Goal: Information Seeking & Learning: Find specific fact

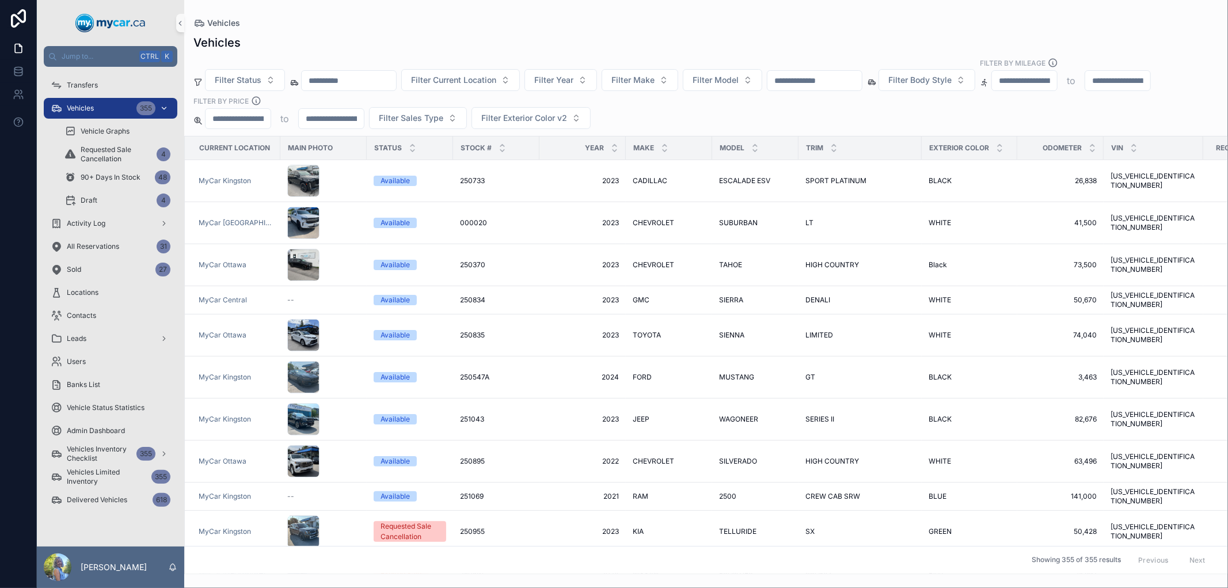
click at [104, 106] on div "Vehicles 355" at bounding box center [111, 108] width 120 height 18
click at [825, 85] on input "scrollable content" at bounding box center [814, 81] width 94 height 16
paste input "******"
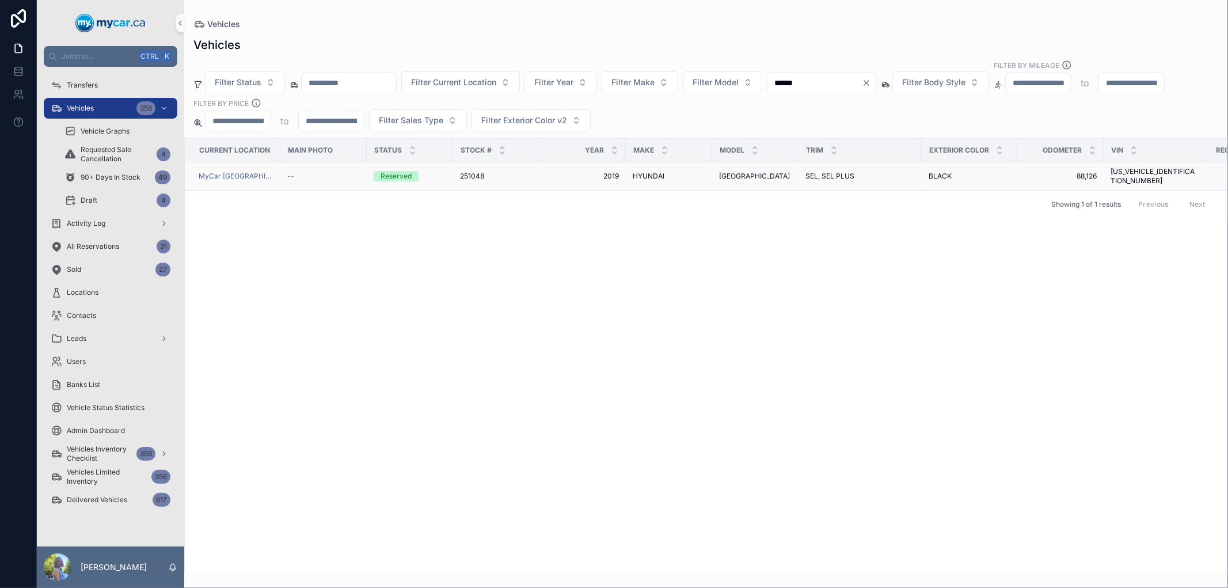
type input "******"
click at [380, 175] on div "Reserved" at bounding box center [395, 176] width 31 height 10
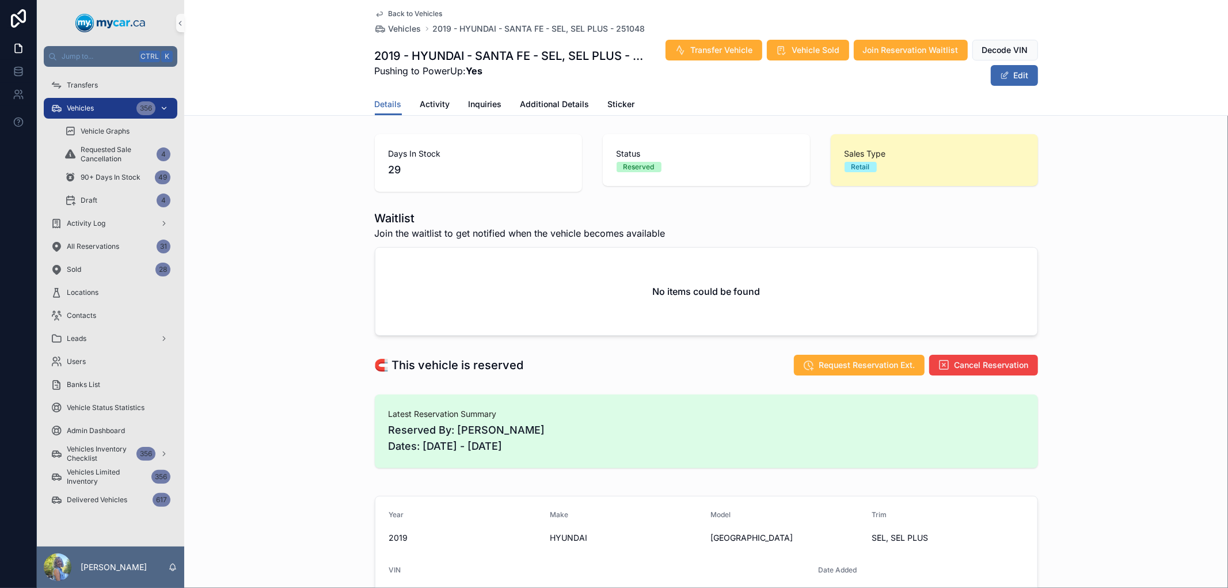
click at [99, 100] on div "Vehicles 356" at bounding box center [111, 108] width 120 height 18
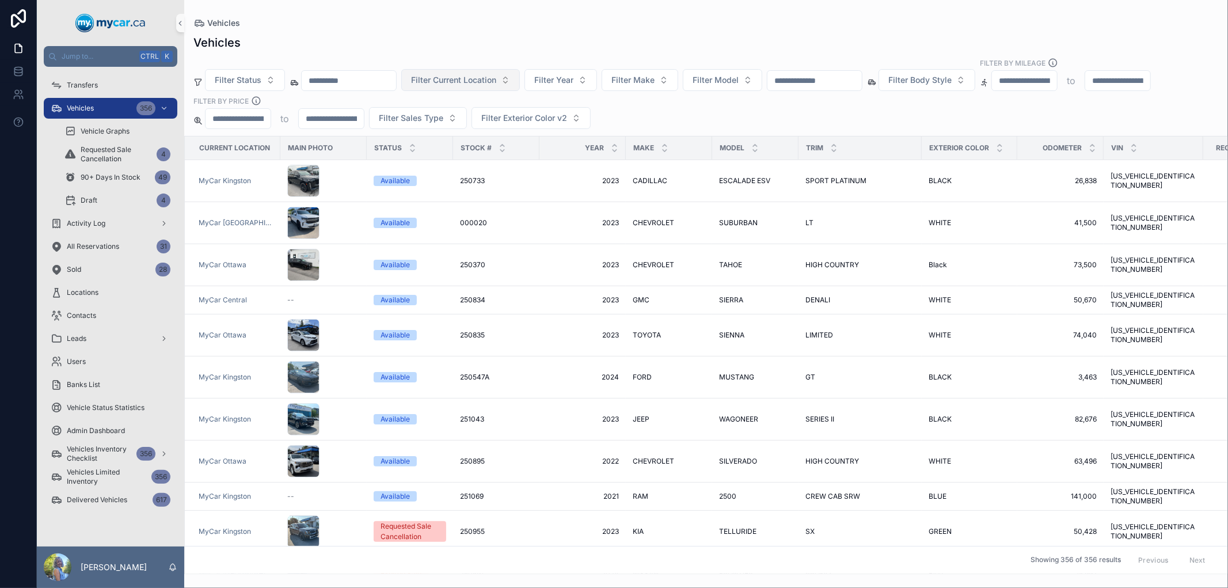
click at [496, 77] on span "Filter Current Location" at bounding box center [453, 80] width 85 height 12
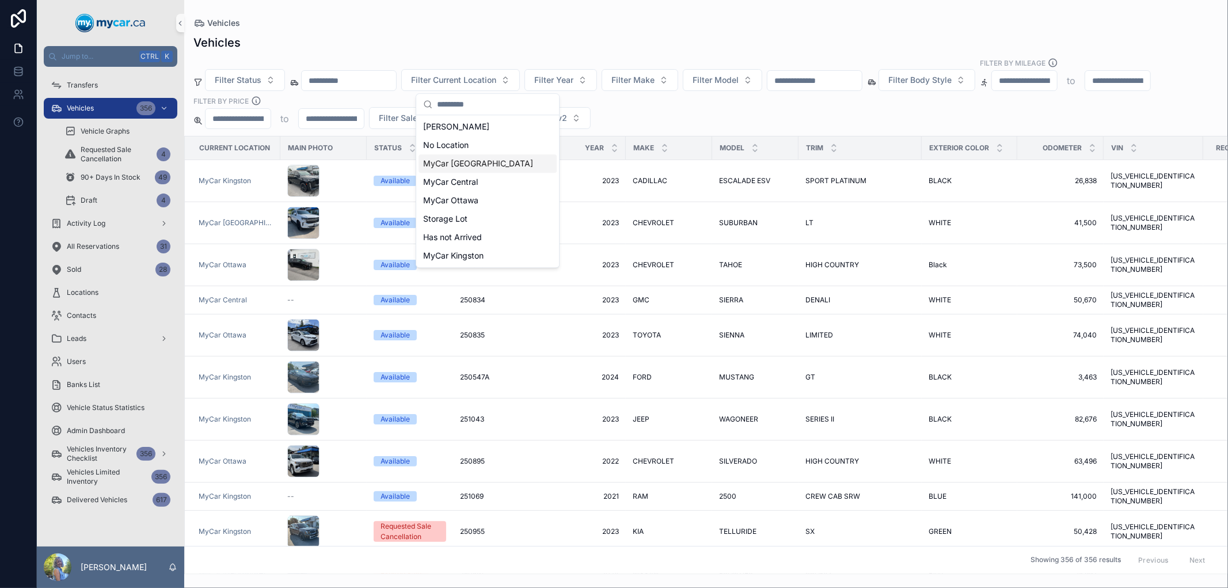
click at [484, 166] on span "MyCar [GEOGRAPHIC_DATA]" at bounding box center [478, 164] width 110 height 12
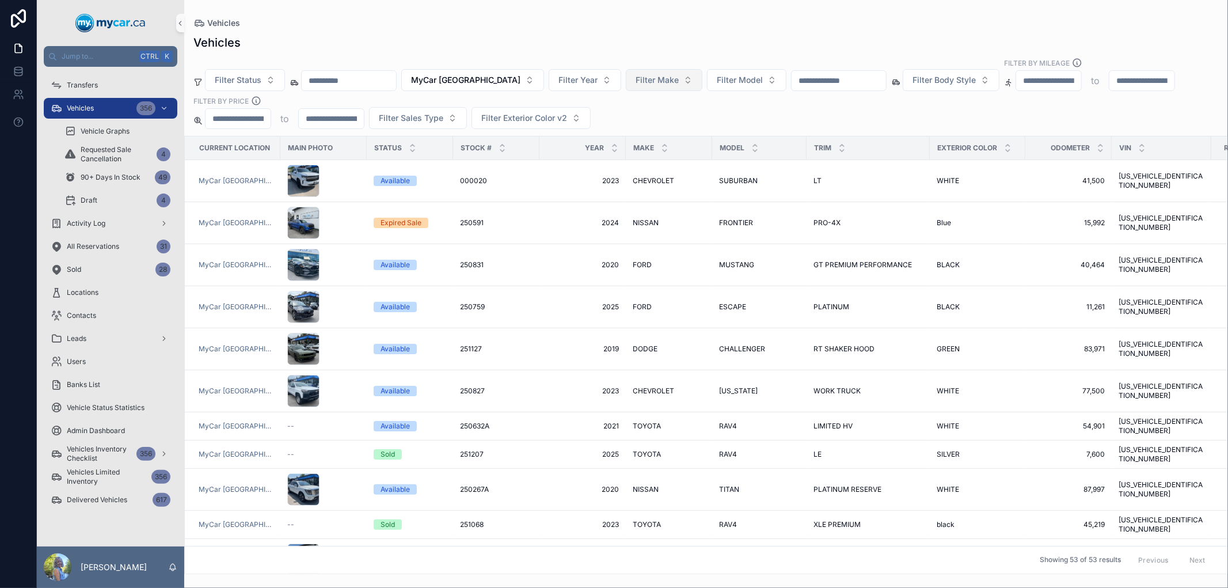
click at [635, 84] on span "Filter Make" at bounding box center [656, 80] width 43 height 12
type input "*"
click at [606, 161] on div "FORD" at bounding box center [647, 163] width 138 height 18
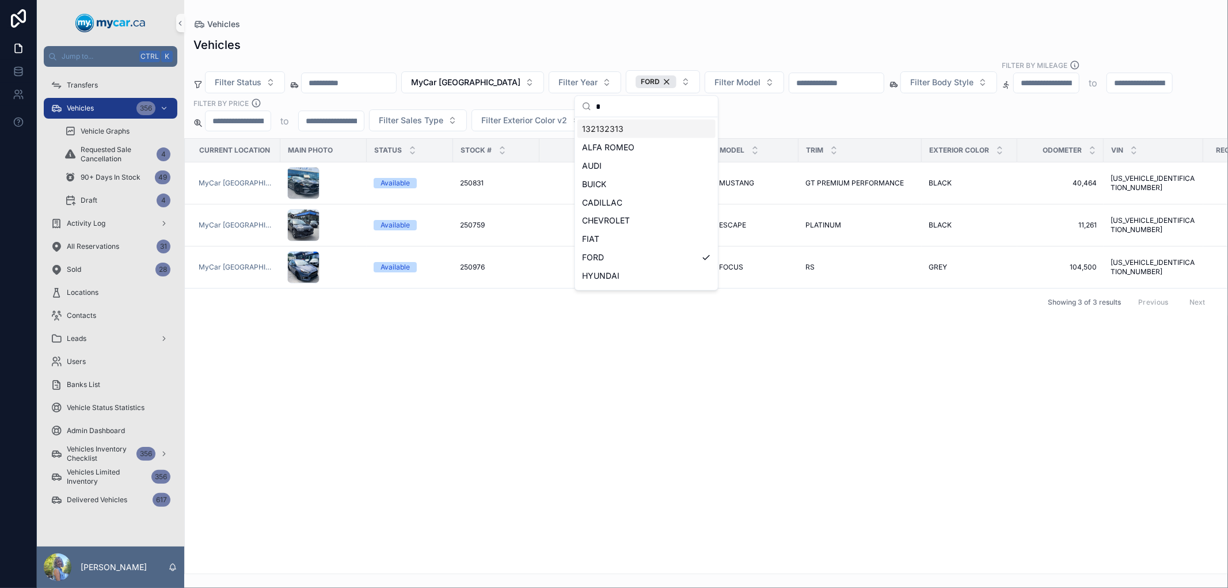
click at [731, 37] on div "Vehicles" at bounding box center [705, 45] width 1025 height 16
click at [92, 113] on div "Vehicles 356" at bounding box center [111, 108] width 120 height 18
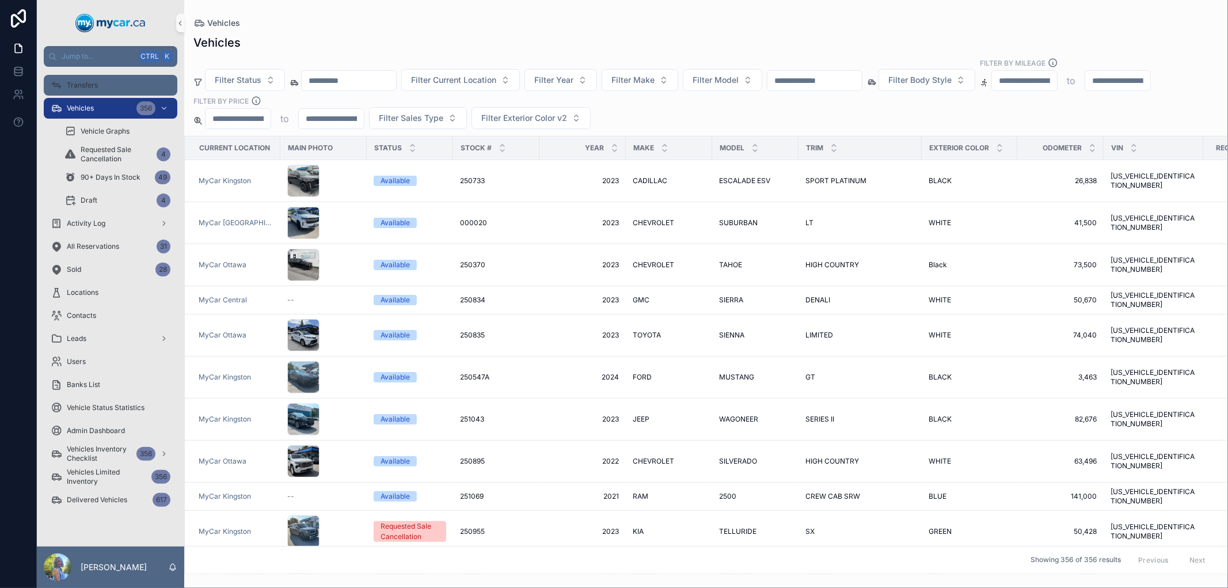
click at [98, 78] on div "Transfers" at bounding box center [111, 85] width 120 height 18
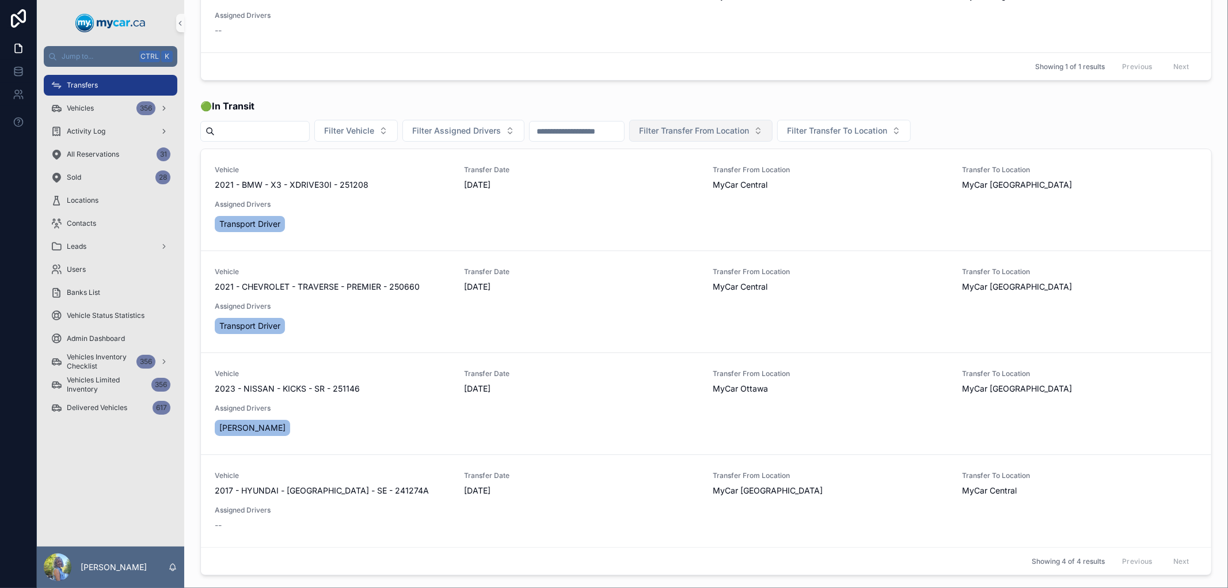
scroll to position [128, 0]
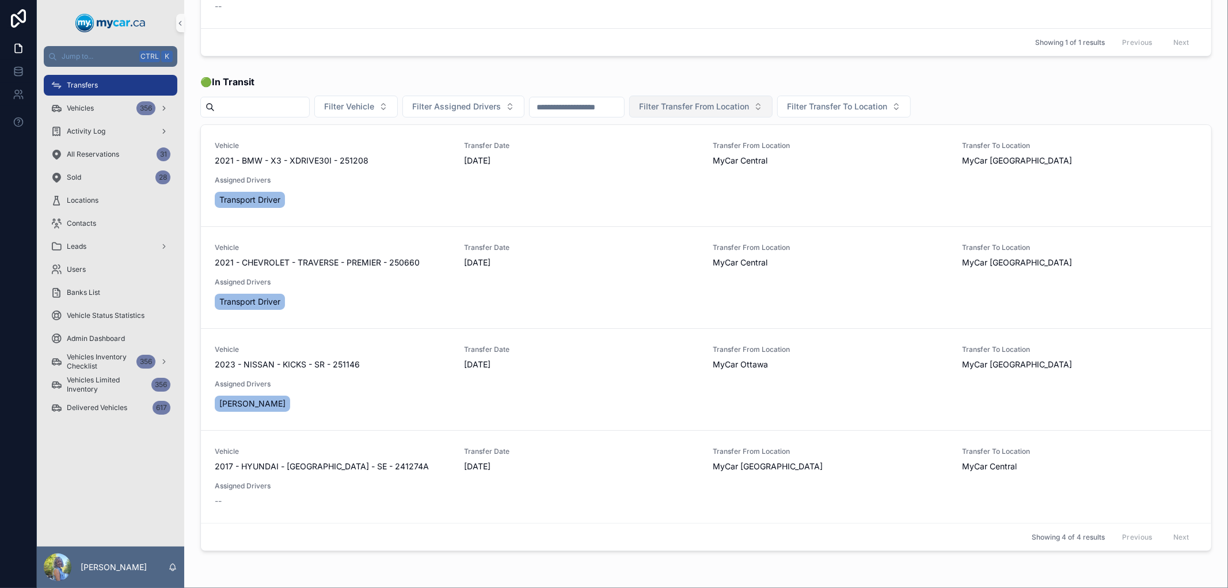
click at [44, 75] on link "Transfers" at bounding box center [111, 85] width 134 height 21
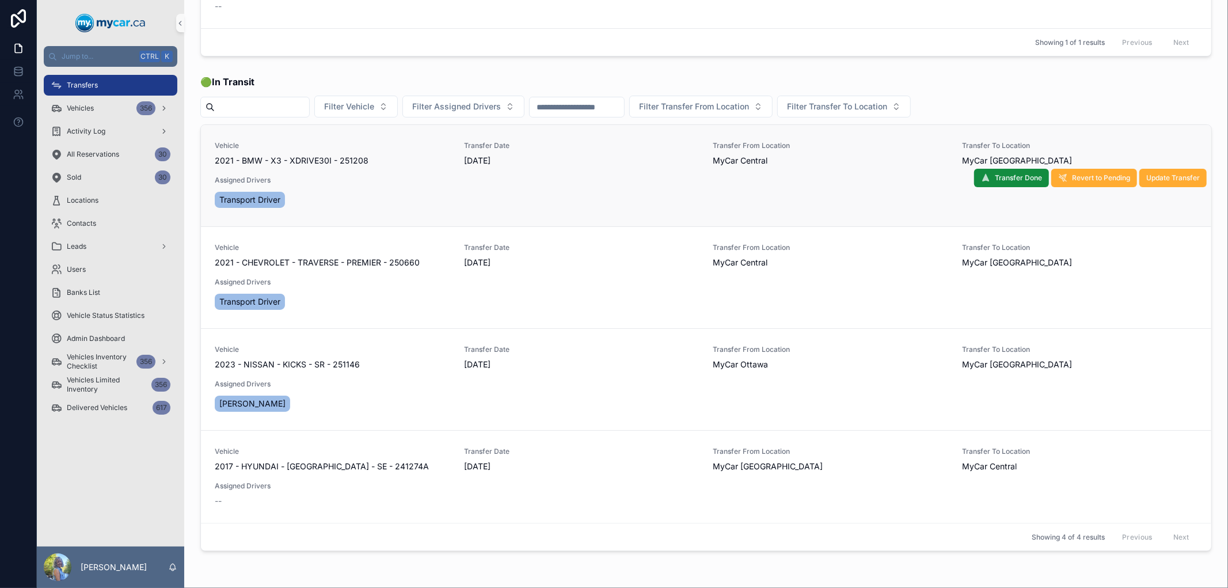
click at [331, 155] on span "2021 - BMW - X3 - XDRIVE30I - 251208" at bounding box center [292, 161] width 154 height 12
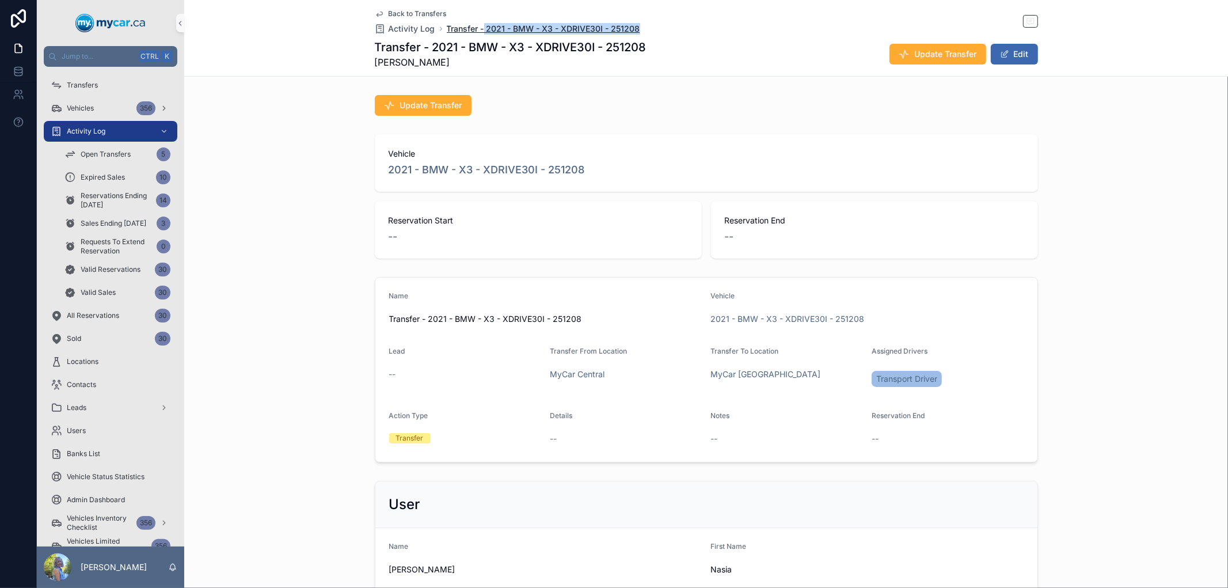
drag, startPoint x: 654, startPoint y: 29, endPoint x: 479, endPoint y: 30, distance: 175.0
click at [479, 30] on div "Back to Transfers Activity Log Transfer - 2021 - BMW - X3 - XDRIVE30I - 251208" at bounding box center [706, 21] width 663 height 25
copy span "2021 - BMW - X3 - XDRIVE30I - 251208"
click at [101, 134] on span "Activity Log" at bounding box center [86, 131] width 39 height 9
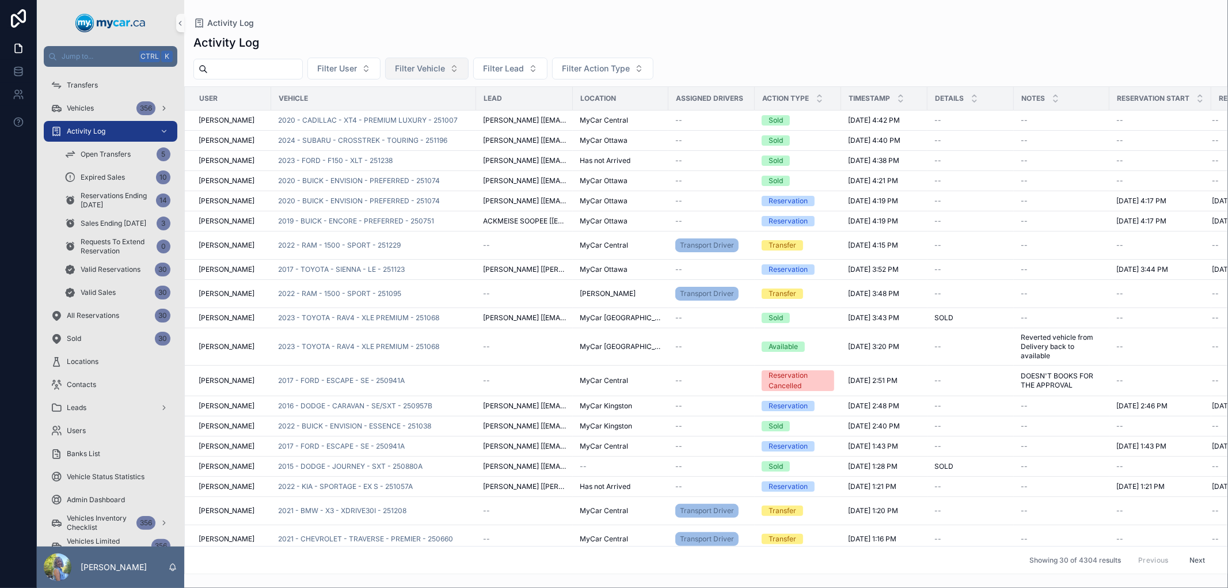
click at [445, 66] on span "Filter Vehicle" at bounding box center [420, 69] width 50 height 12
drag, startPoint x: 491, startPoint y: 90, endPoint x: 402, endPoint y: 95, distance: 89.9
click at [402, 95] on div "**********" at bounding box center [453, 92] width 143 height 21
click at [452, 93] on input "******" at bounding box center [460, 92] width 115 height 21
type input "******"
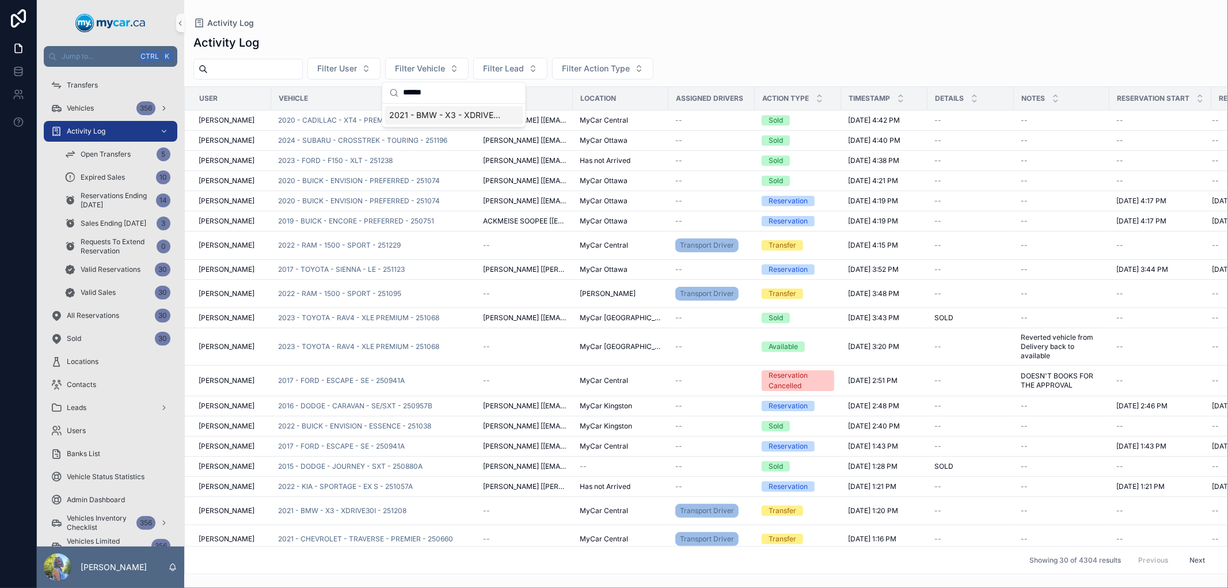
click at [452, 118] on span "2021 - BMW - X3 - XDRIVE30I - 251208" at bounding box center [446, 115] width 115 height 12
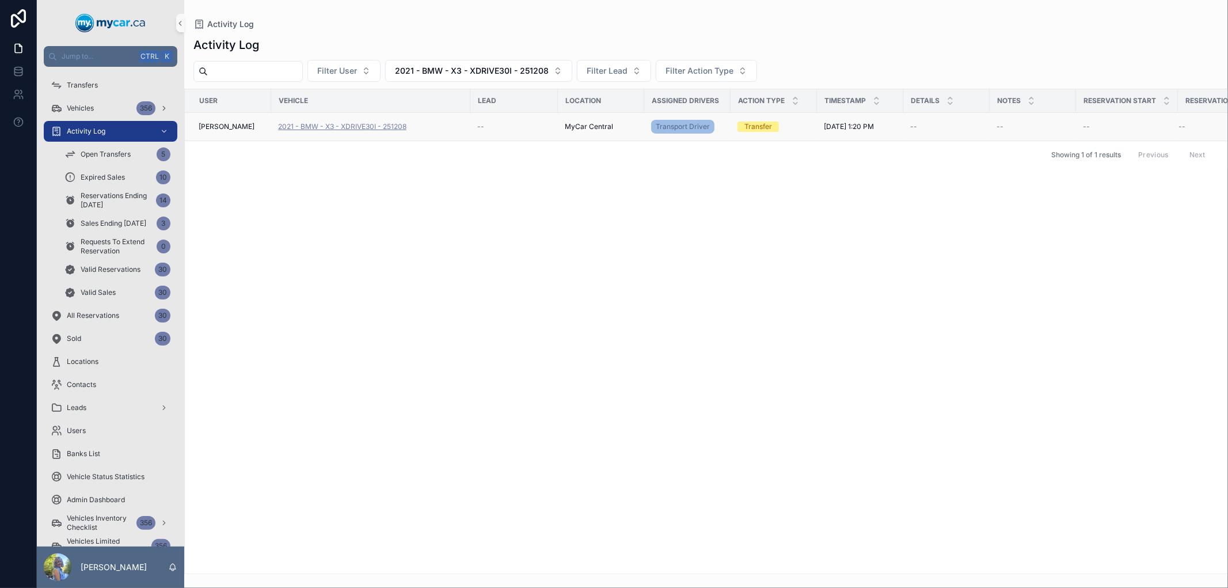
click at [390, 128] on span "2021 - BMW - X3 - XDRIVE30I - 251208" at bounding box center [342, 126] width 128 height 9
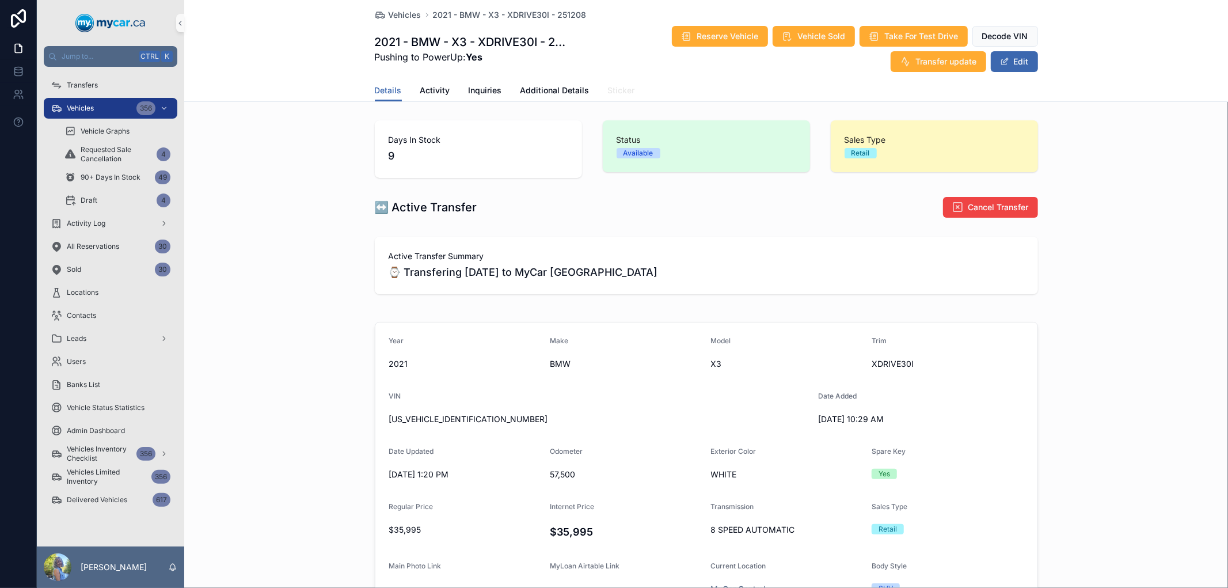
click at [622, 87] on span "Sticker" at bounding box center [621, 91] width 27 height 12
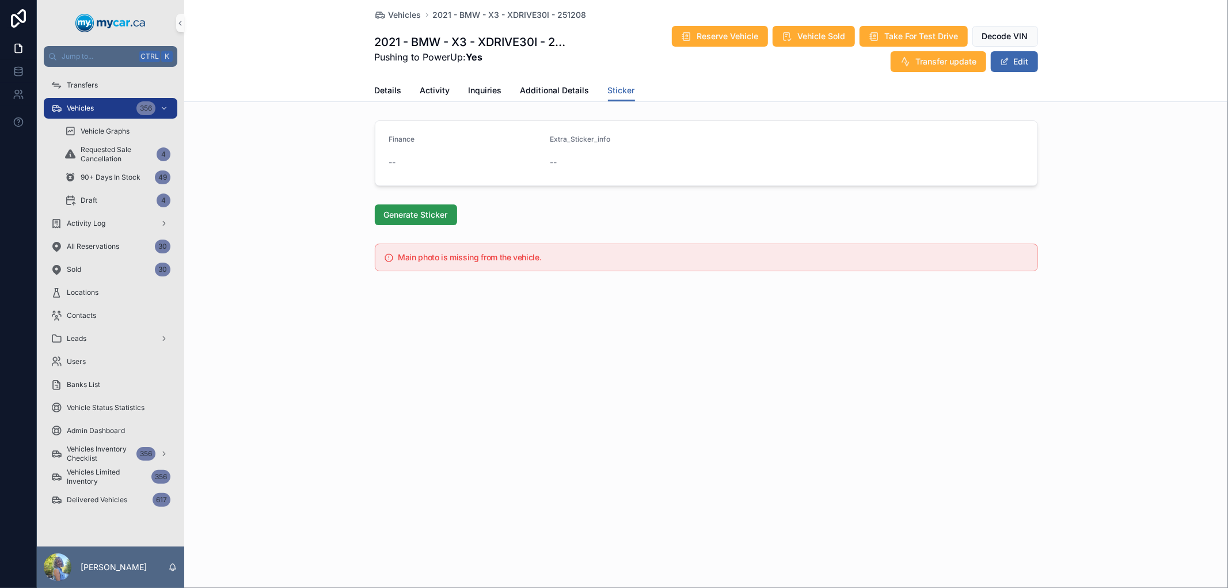
click at [426, 211] on span "Generate Sticker" at bounding box center [416, 215] width 64 height 12
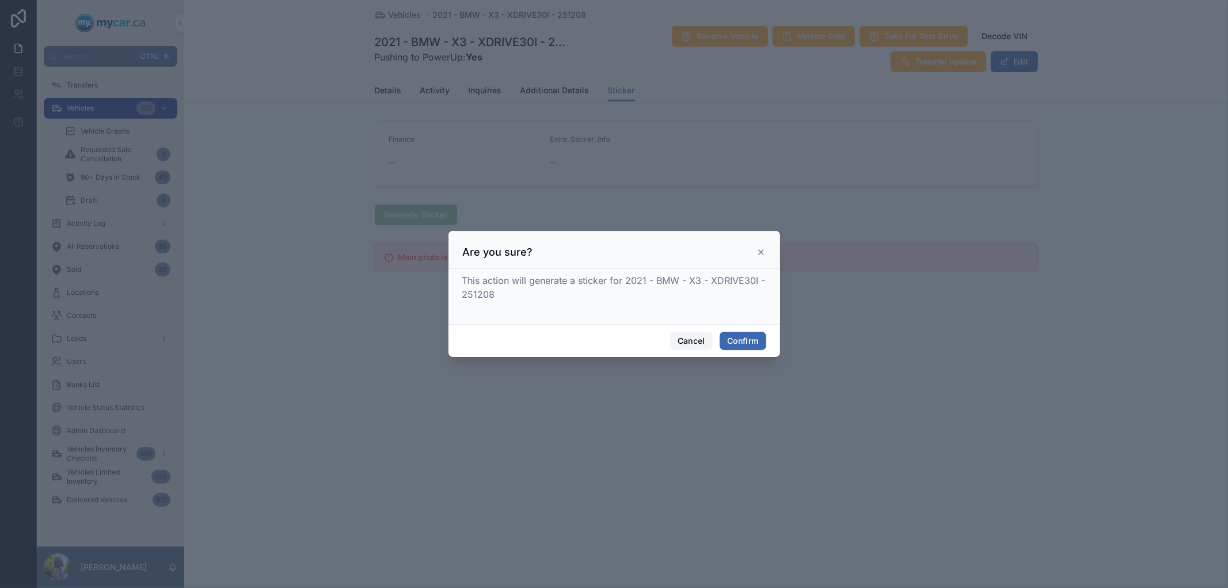
click at [685, 334] on button "Cancel" at bounding box center [691, 340] width 43 height 18
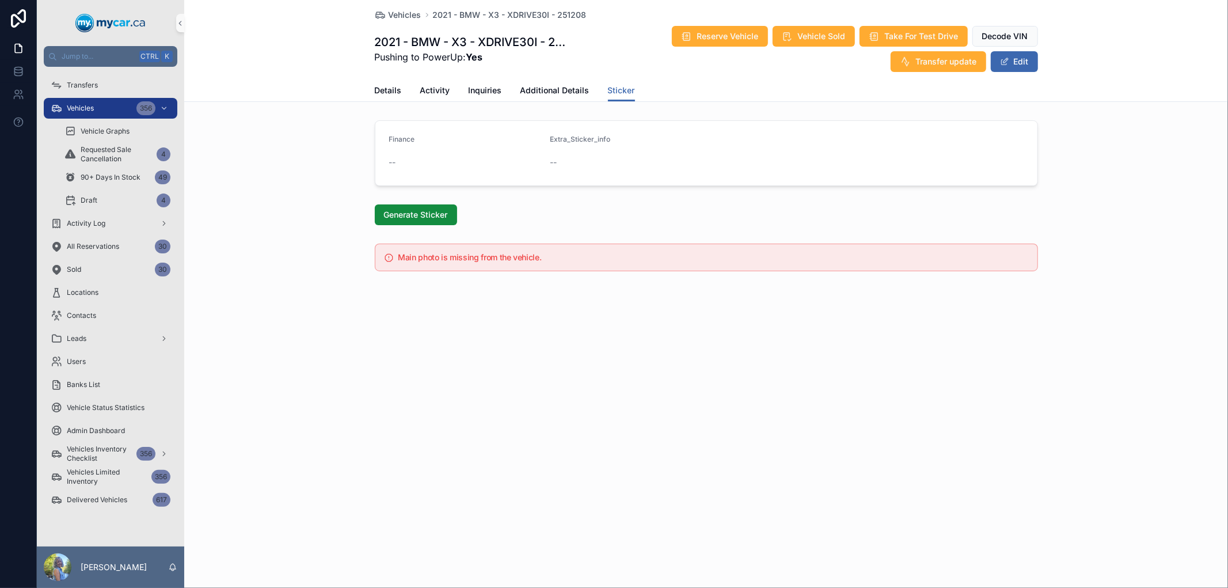
click at [531, 395] on div "Vehicles 2021 - BMW - X3 - XDRIVE30I - 251208 2021 - BMW - X3 - XDRIVE30I - 251…" at bounding box center [705, 294] width 1043 height 588
click at [94, 108] on span "Vehicles" at bounding box center [80, 108] width 27 height 9
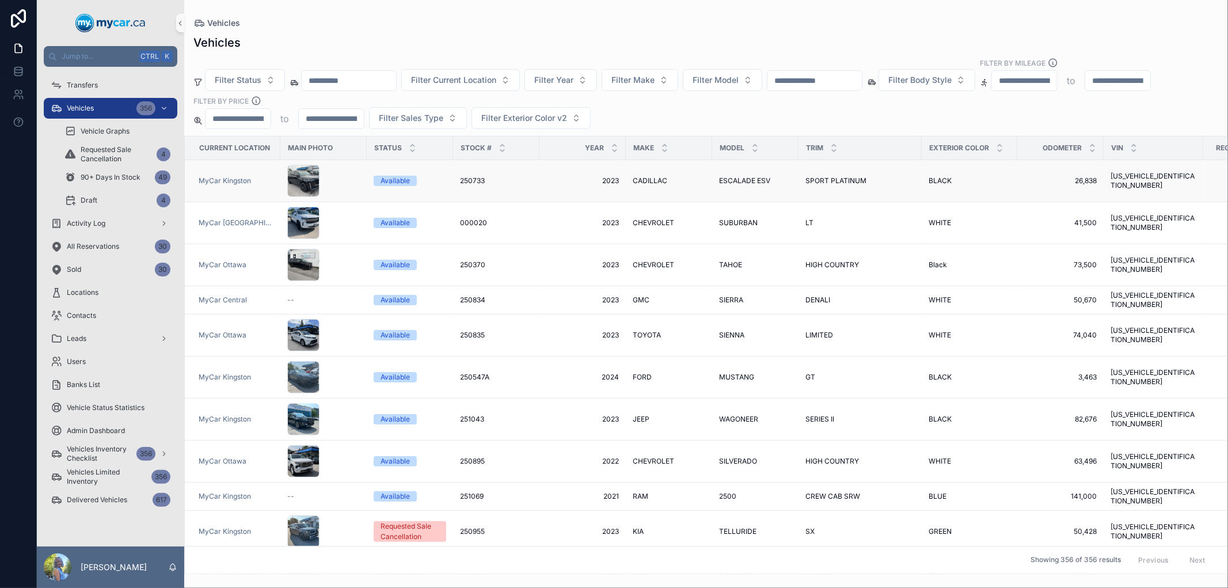
click at [465, 179] on span "250733" at bounding box center [472, 180] width 25 height 9
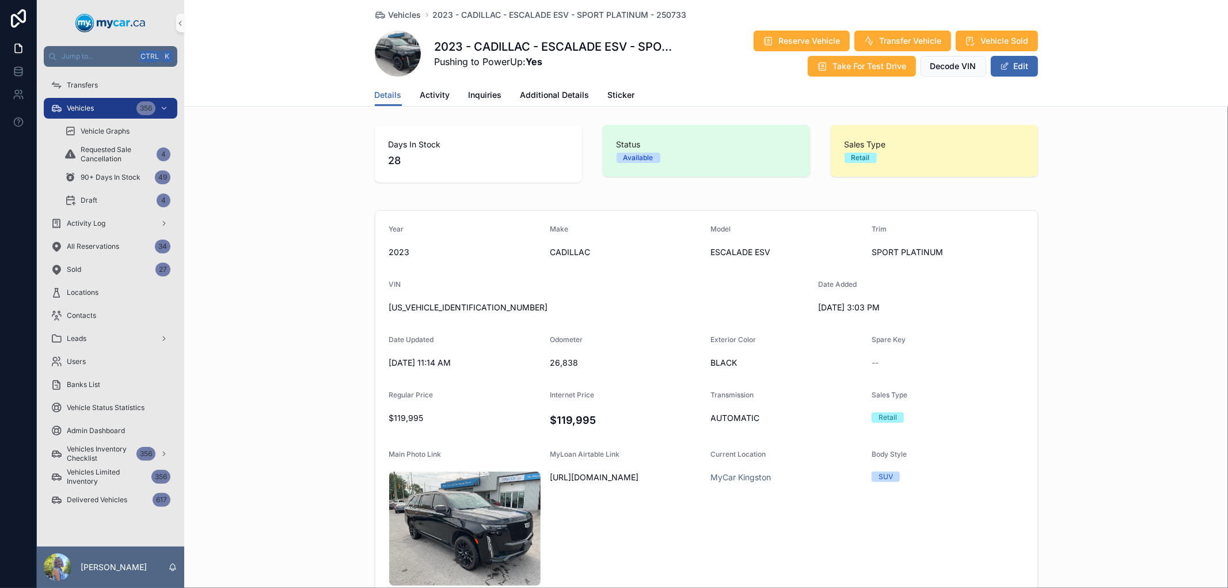
click at [303, 209] on div "Year [DATE] Make CADILLAC Model ESCALADE ESV Trim SPORT PLATINUM VIN [US_VEHICL…" at bounding box center [705, 434] width 1043 height 458
drag, startPoint x: 96, startPoint y: 77, endPoint x: 164, endPoint y: 179, distance: 122.9
click at [96, 77] on div "Transfers" at bounding box center [111, 85] width 120 height 18
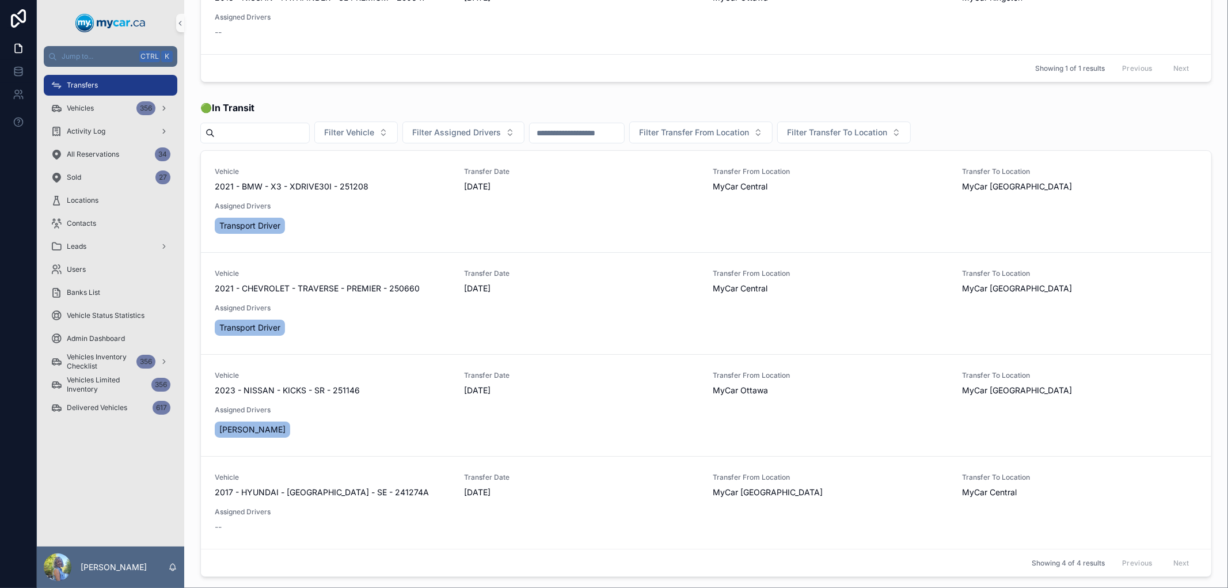
scroll to position [128, 0]
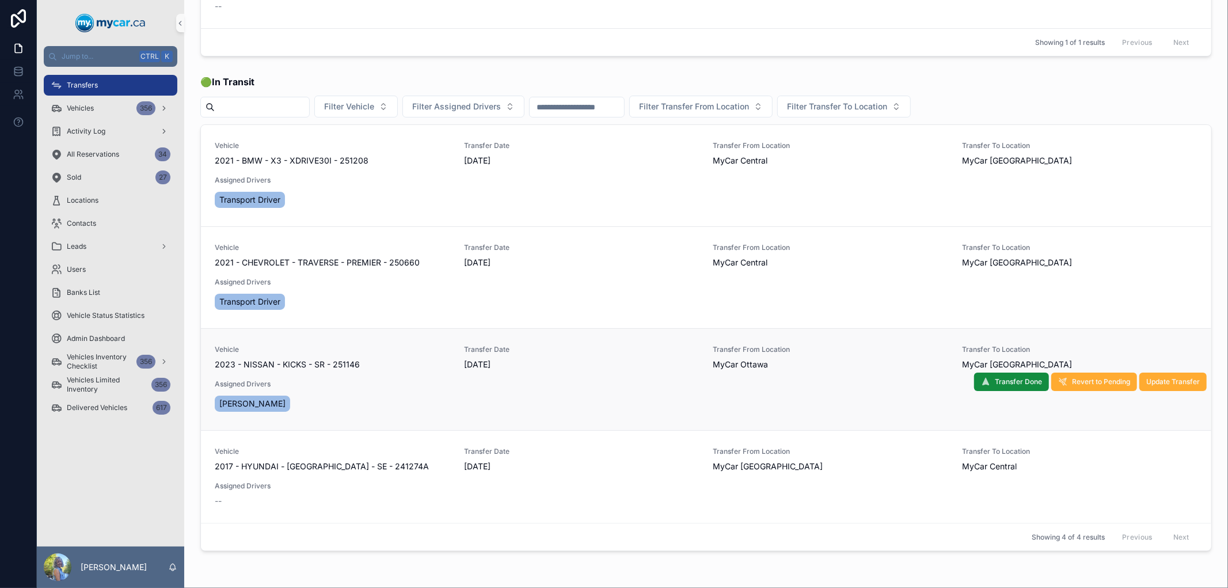
click at [332, 365] on span "2023 - NISSAN - KICKS - SR - 251146" at bounding box center [287, 365] width 145 height 12
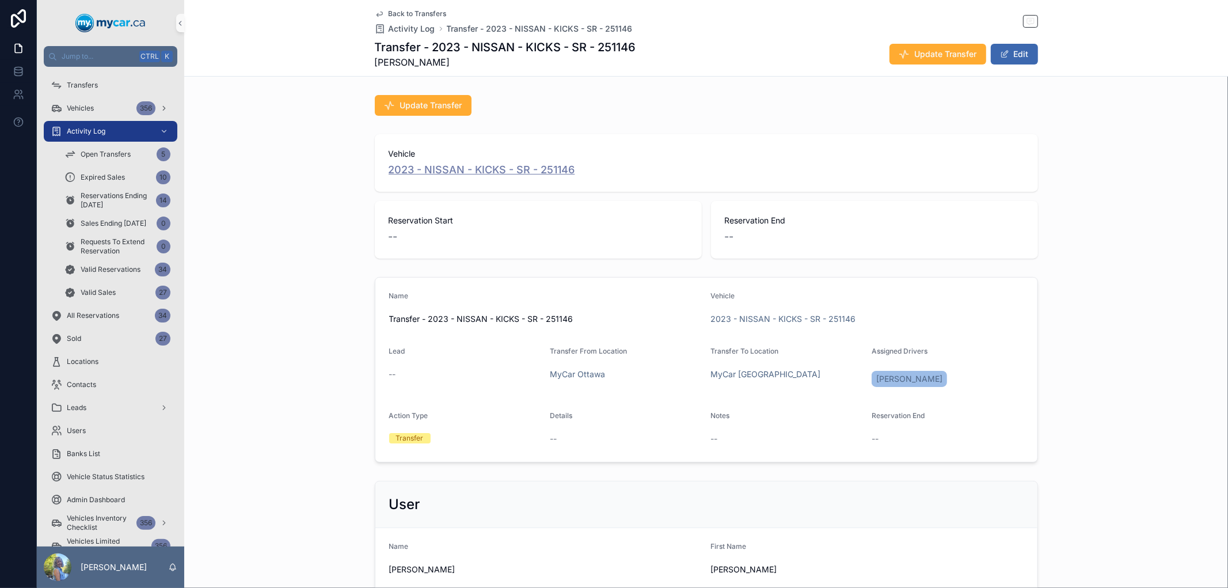
click at [554, 171] on span "2023 - NISSAN - KICKS - SR - 251146" at bounding box center [481, 170] width 186 height 16
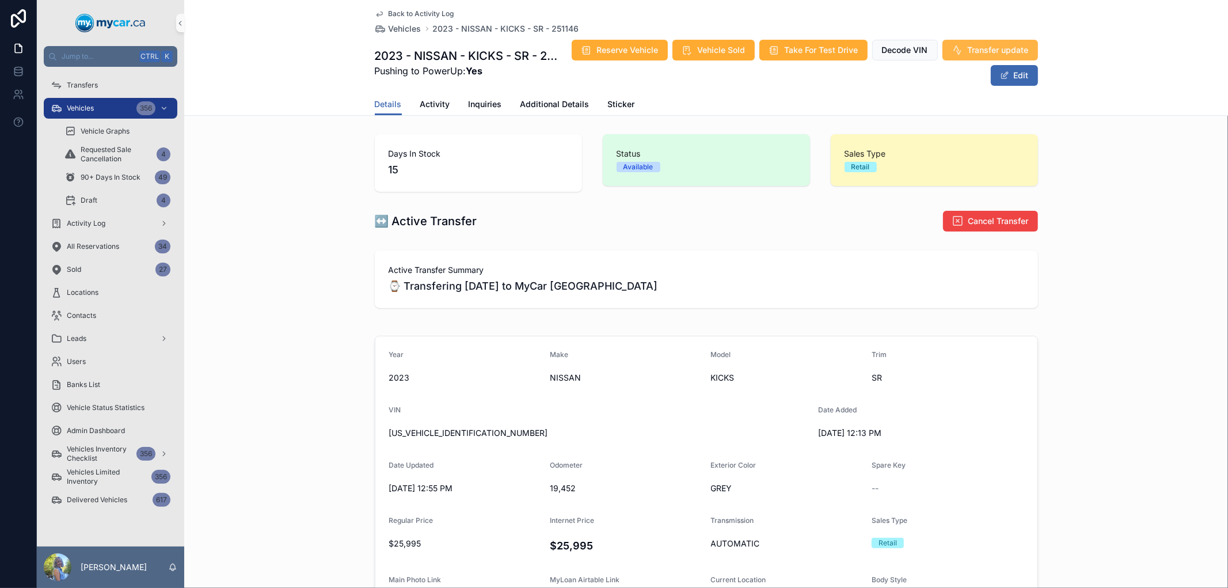
click at [967, 48] on span "Transfer update" at bounding box center [997, 50] width 61 height 12
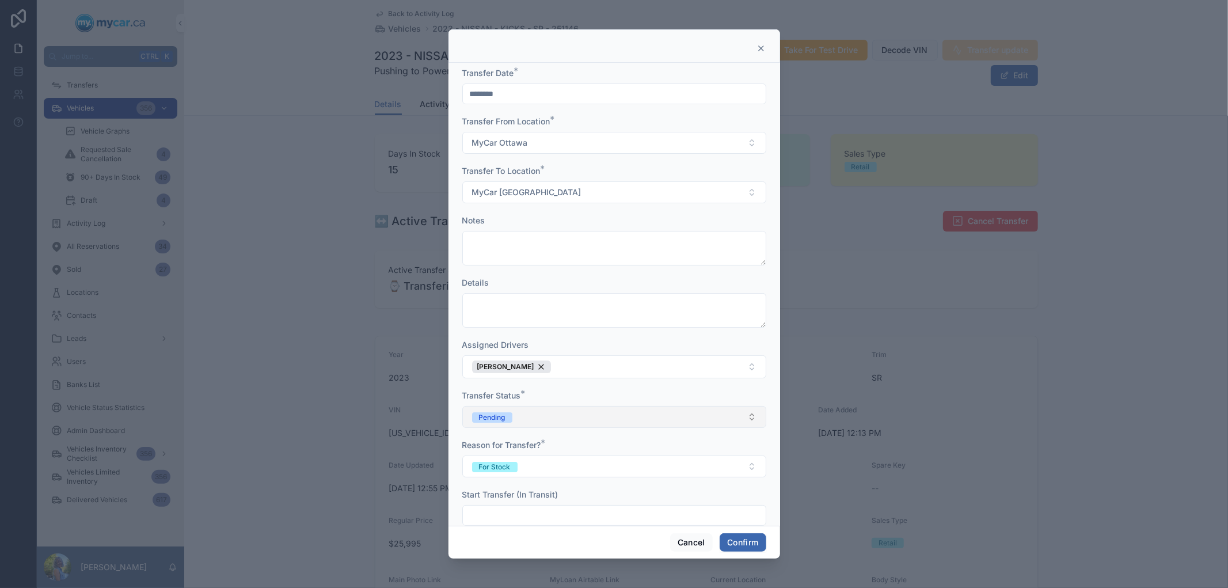
click at [610, 416] on button "Pending" at bounding box center [614, 417] width 304 height 22
click at [566, 500] on div "Completed" at bounding box center [608, 498] width 288 height 17
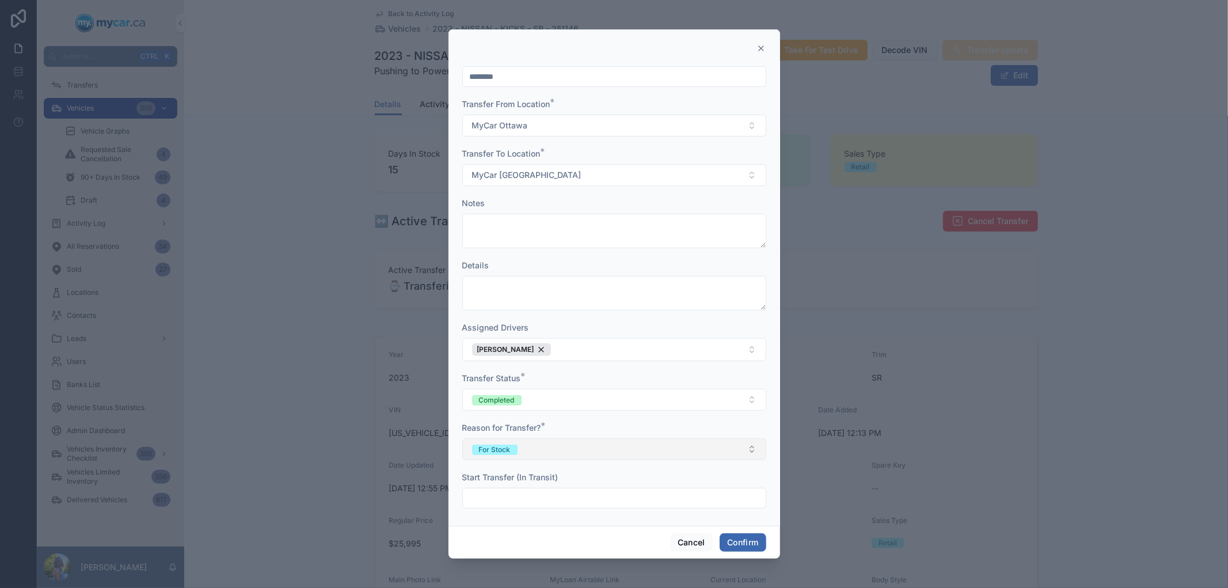
scroll to position [21, 0]
click at [685, 490] on input "text" at bounding box center [614, 494] width 303 height 16
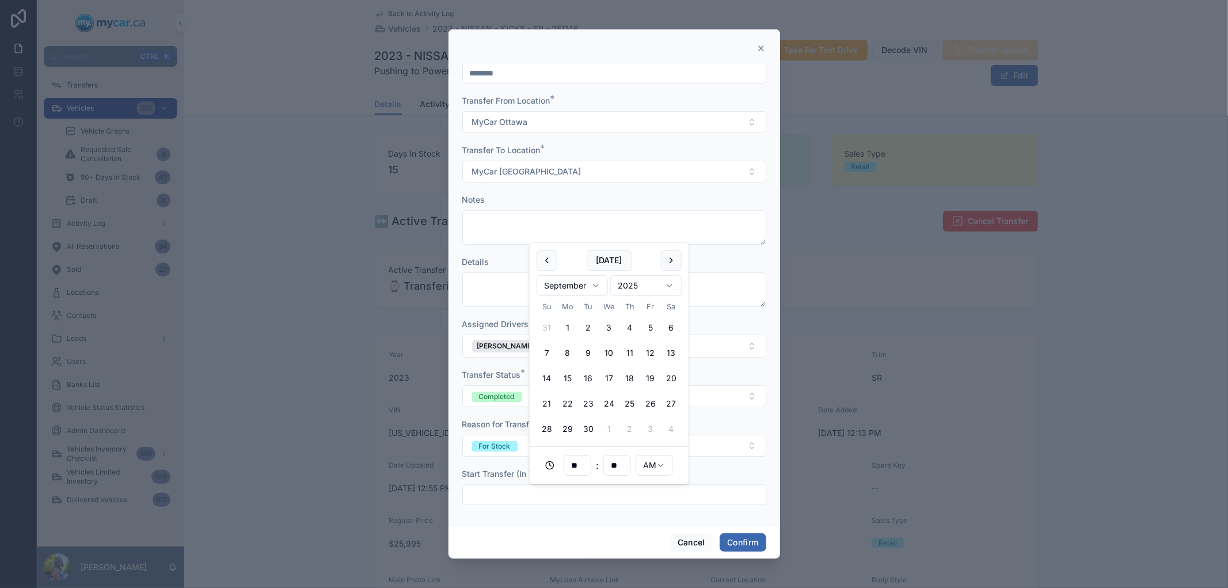
click at [757, 363] on div "Transfer Date * ******** Transfer From Location * MyCar [GEOGRAPHIC_DATA] Trans…" at bounding box center [613, 294] width 331 height 463
click at [699, 496] on input "text" at bounding box center [614, 494] width 303 height 16
click at [748, 472] on div "Start Transfer (In Transit)" at bounding box center [614, 474] width 304 height 12
click at [680, 499] on input "text" at bounding box center [614, 494] width 303 height 16
click at [604, 259] on button "[DATE]" at bounding box center [608, 260] width 45 height 21
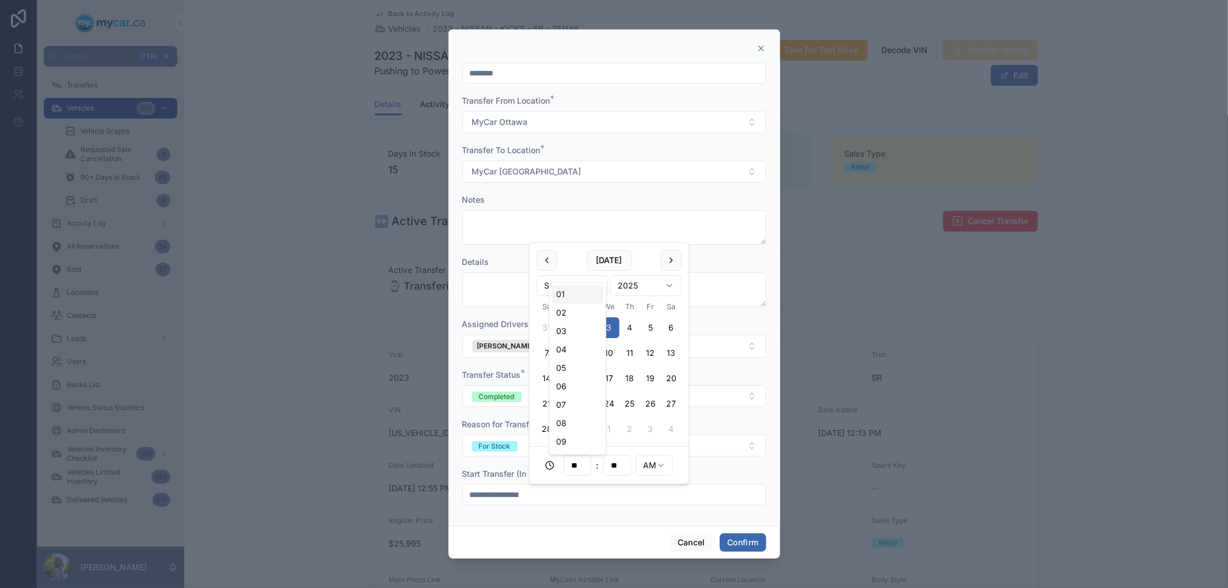
click at [585, 463] on input "**" at bounding box center [577, 465] width 26 height 16
click at [664, 465] on html "Jump to... Ctrl K Transfers Vehicles 356 Vehicle Graphs Requested Sale Cancella…" at bounding box center [614, 294] width 1228 height 588
type input "**********"
click at [752, 544] on button "Confirm" at bounding box center [742, 542] width 46 height 18
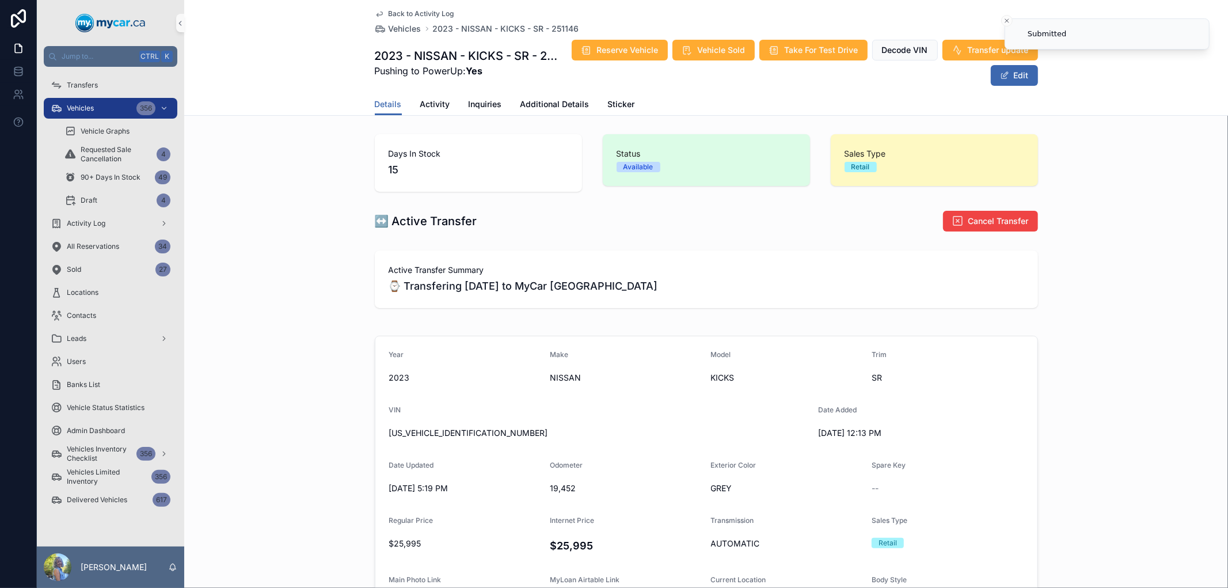
click at [1095, 231] on div "↔️ Active Transfer Cancel Transfer" at bounding box center [705, 220] width 1043 height 31
click at [985, 48] on span "Transfer update" at bounding box center [997, 50] width 61 height 12
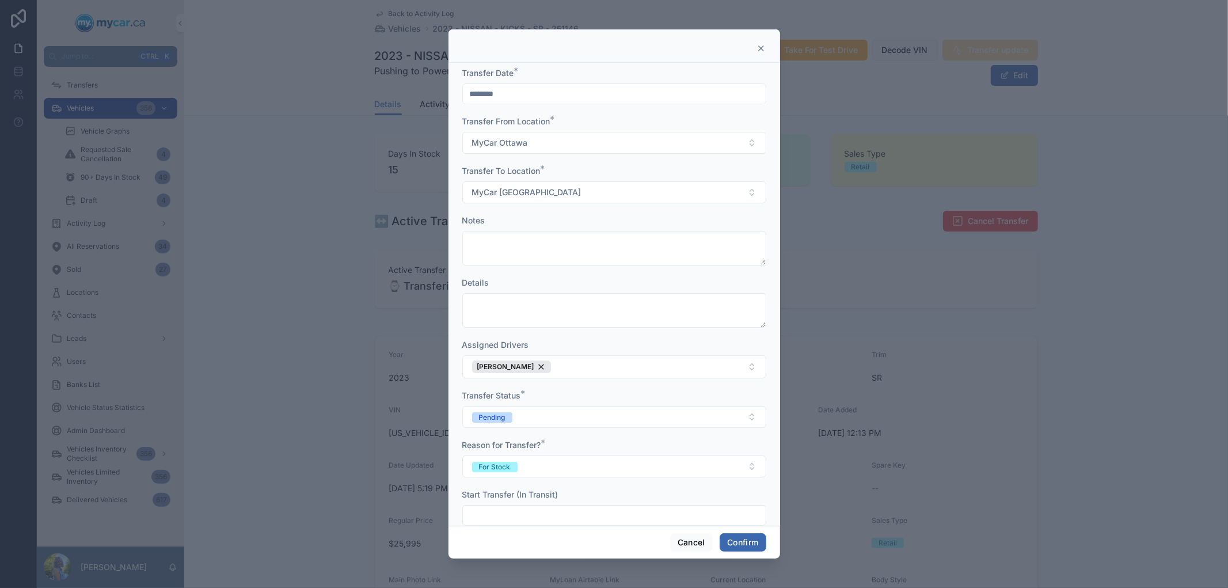
click at [767, 54] on div at bounding box center [613, 45] width 331 height 33
click at [760, 47] on icon at bounding box center [760, 48] width 9 height 9
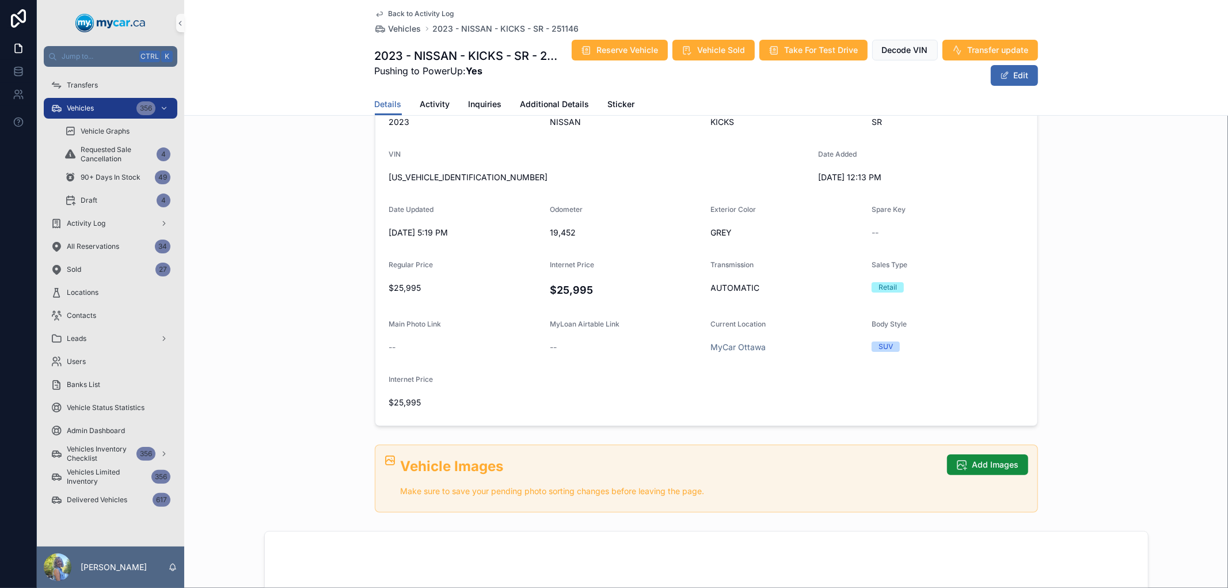
scroll to position [0, 0]
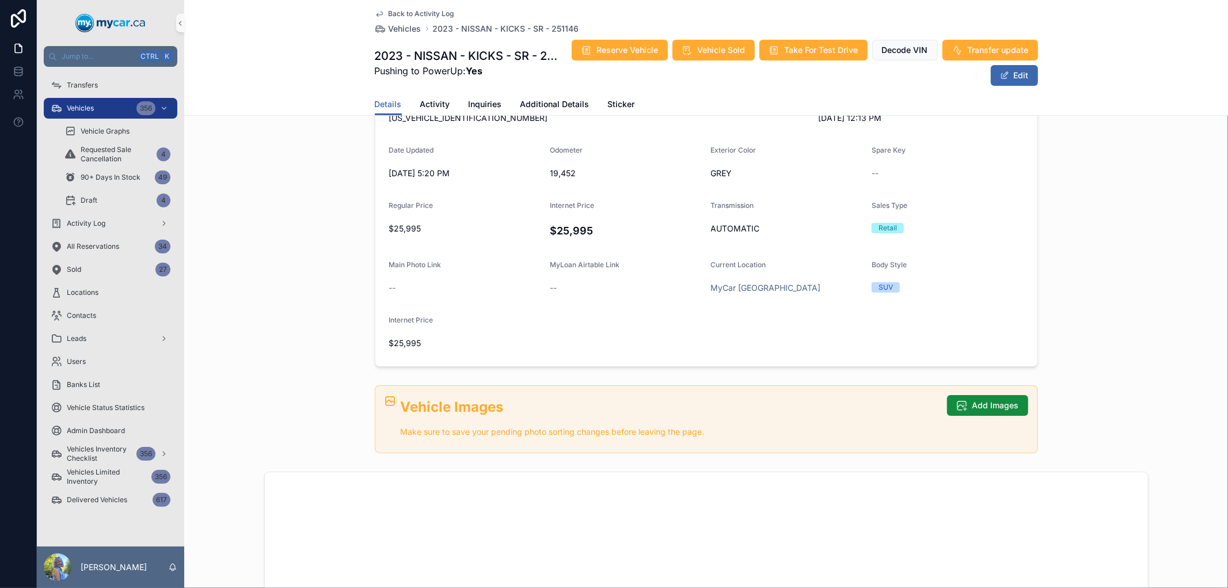
scroll to position [319, 0]
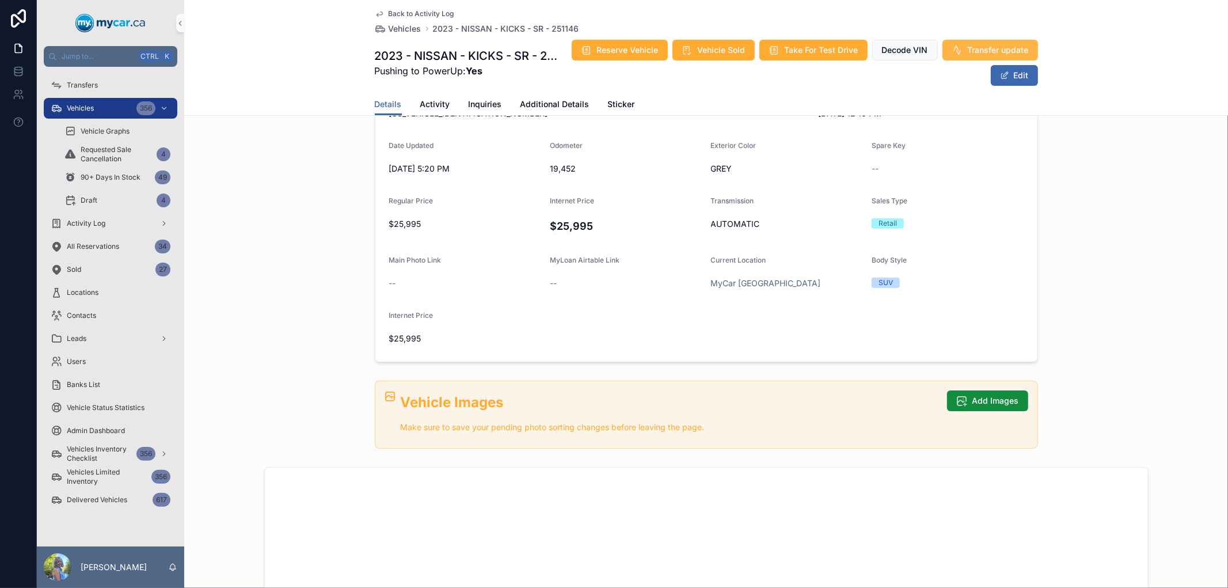
click at [970, 50] on span "Transfer update" at bounding box center [997, 50] width 61 height 12
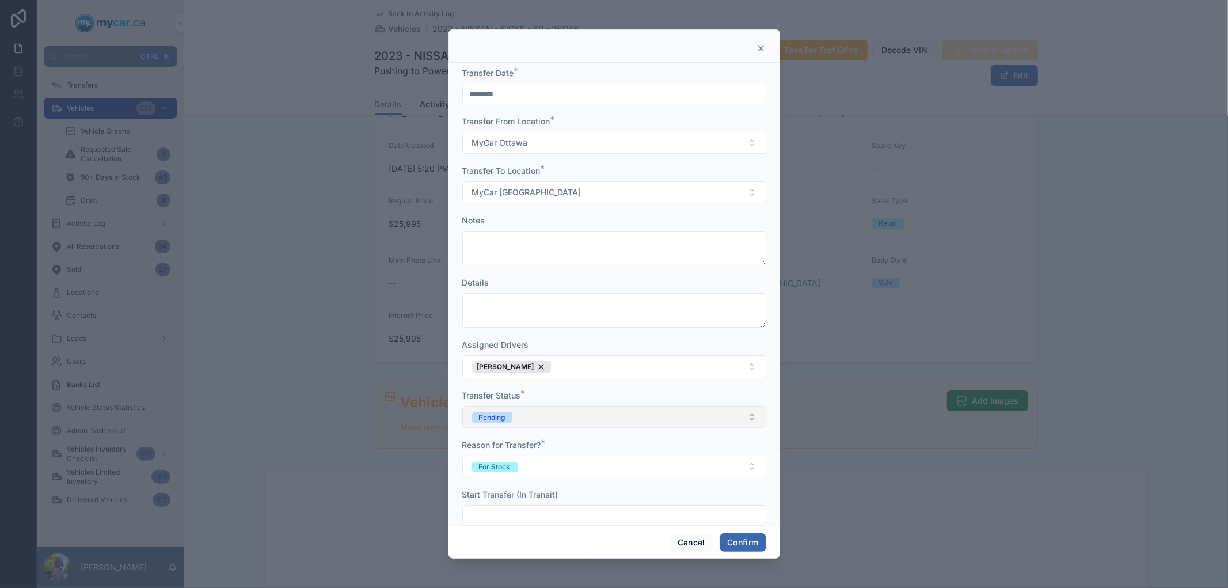
click at [738, 416] on button "Pending" at bounding box center [614, 417] width 304 height 22
click at [596, 502] on div "Completed" at bounding box center [608, 498] width 288 height 17
click at [733, 541] on button "Confirm" at bounding box center [742, 542] width 46 height 18
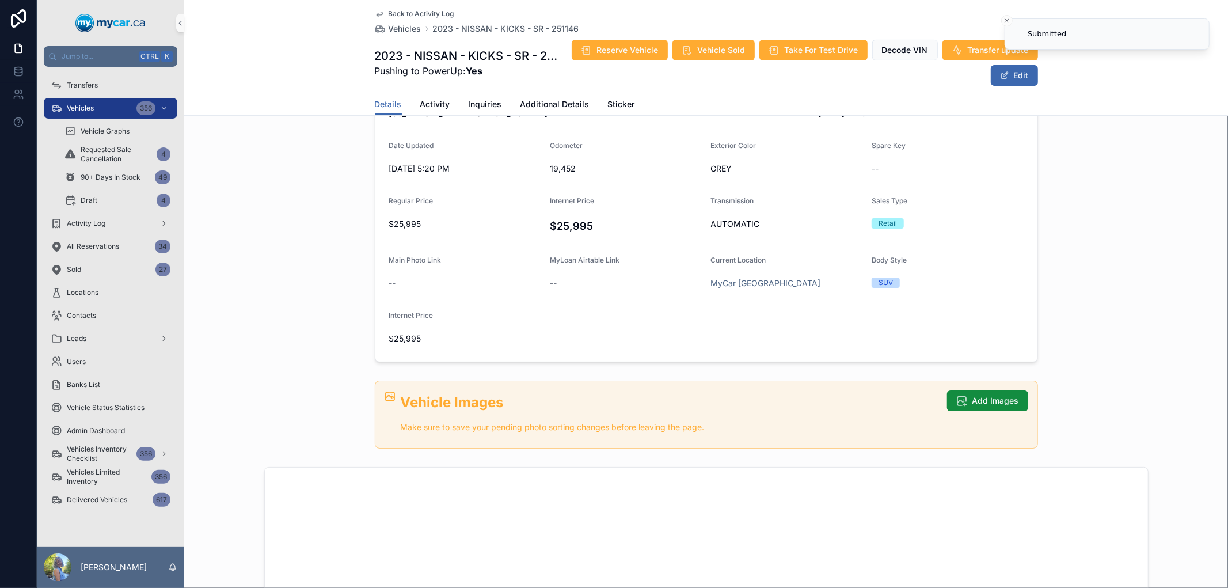
click at [1121, 346] on div "Year 2023 Make NISSAN Model KICKS Trim SR VIN 3N1CP5DV7PL467279 Date Added 8/20…" at bounding box center [705, 189] width 1043 height 355
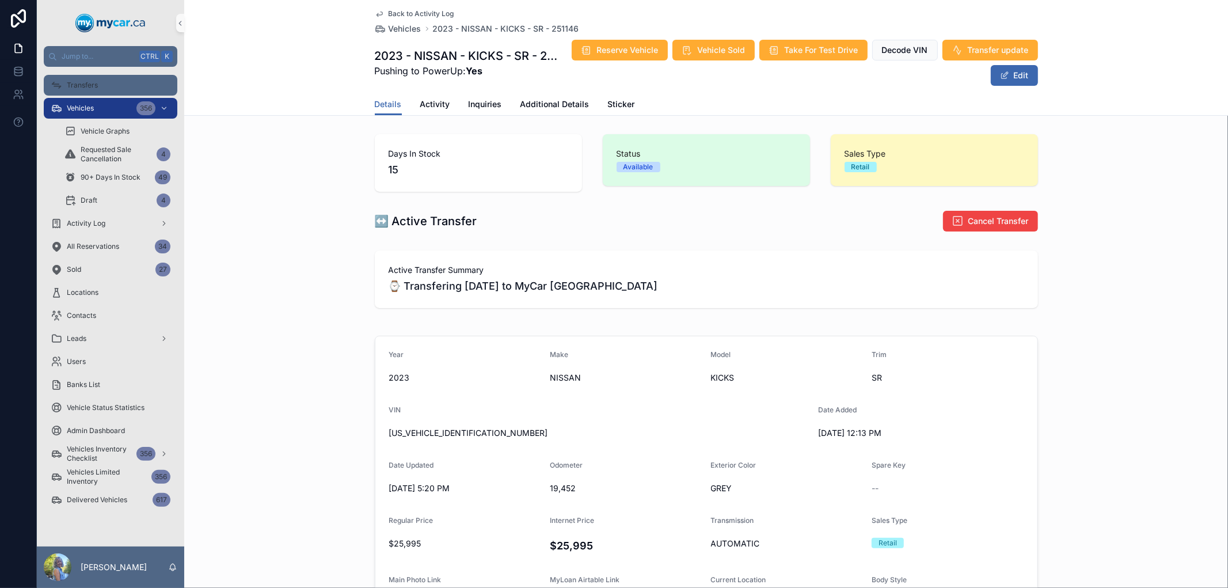
click at [116, 83] on div "Transfers" at bounding box center [111, 85] width 120 height 18
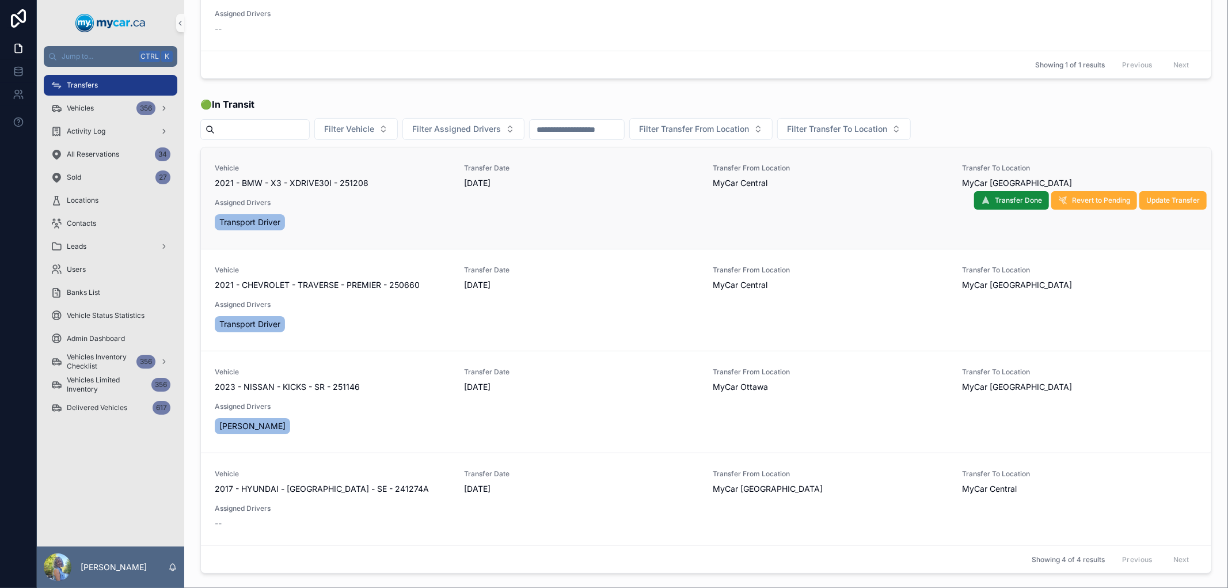
scroll to position [128, 0]
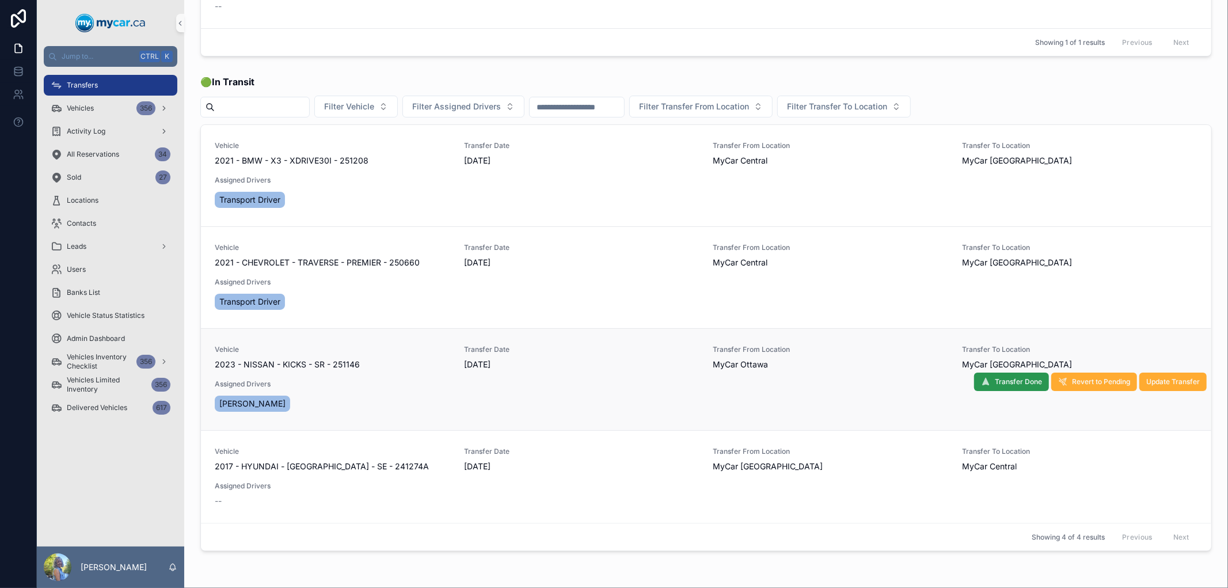
click at [1012, 377] on span "Transfer Done" at bounding box center [1017, 381] width 47 height 9
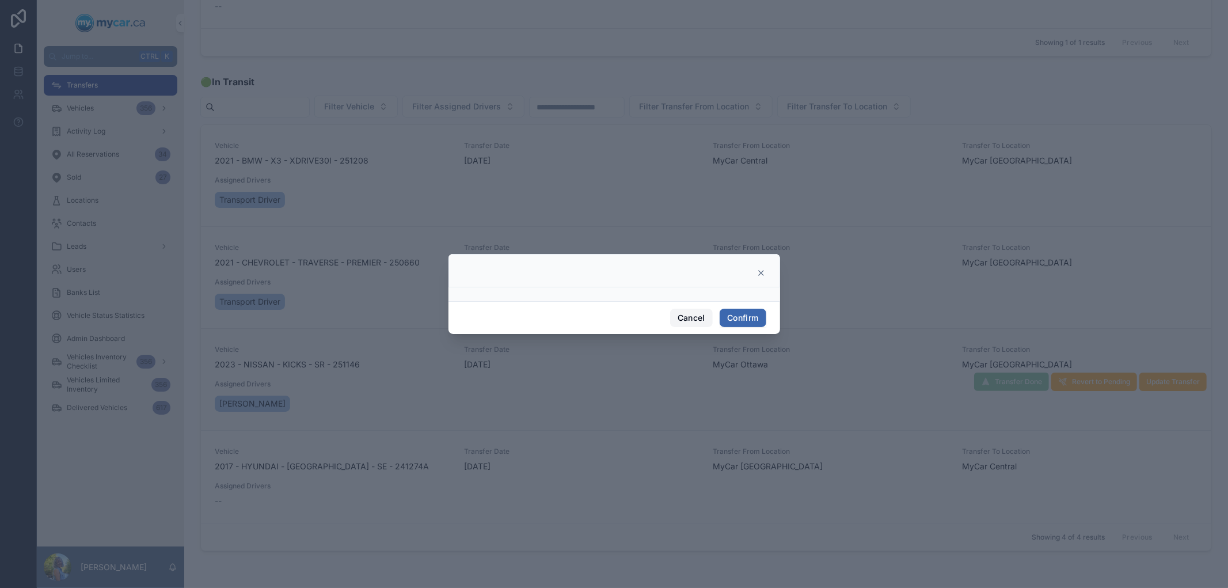
click at [694, 315] on button "Cancel" at bounding box center [691, 317] width 43 height 18
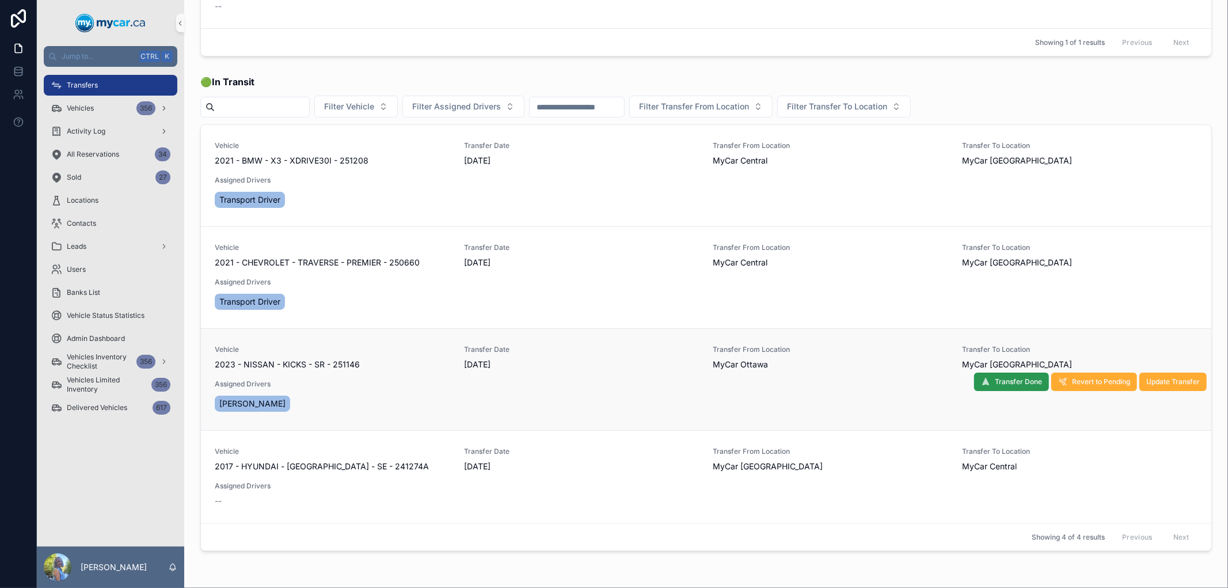
click at [1012, 380] on span "Transfer Done" at bounding box center [1017, 381] width 47 height 9
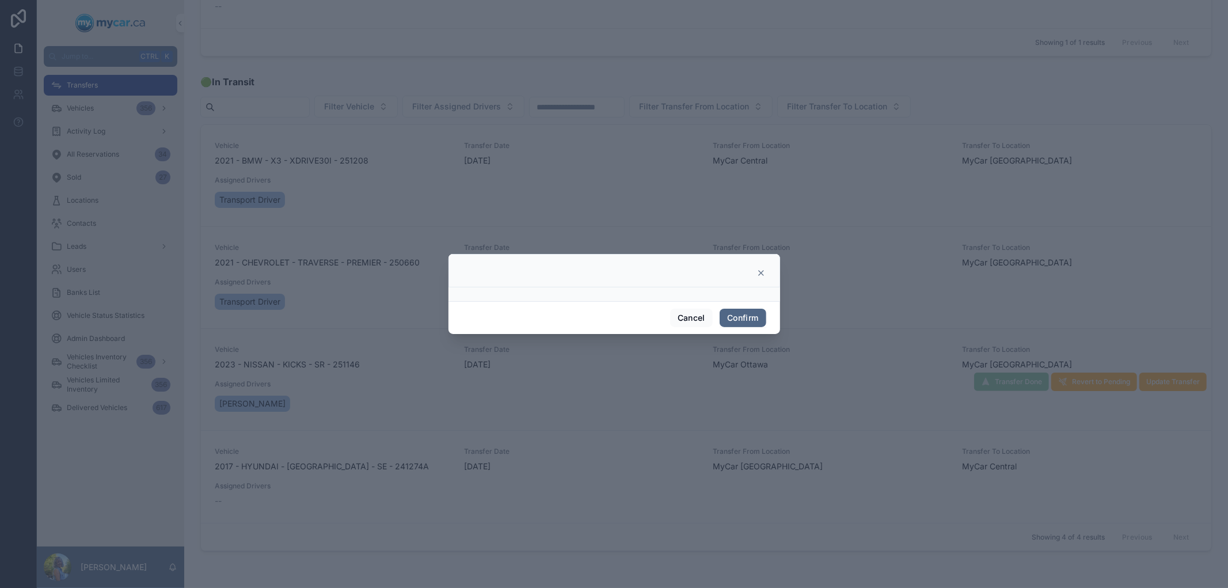
click at [731, 314] on button "Confirm" at bounding box center [742, 317] width 46 height 18
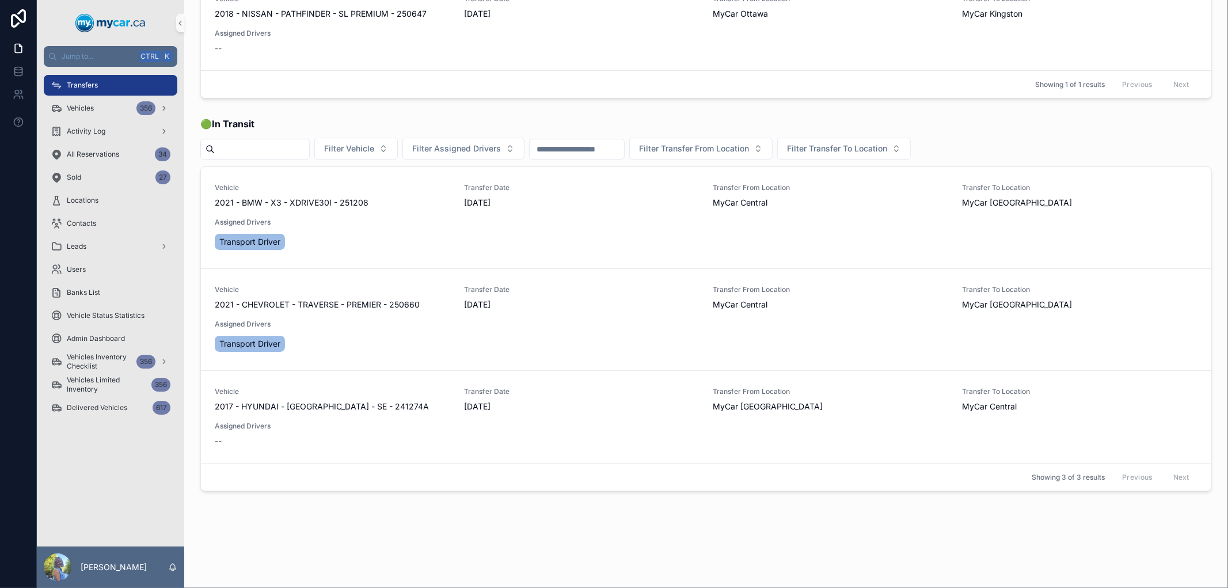
scroll to position [84, 0]
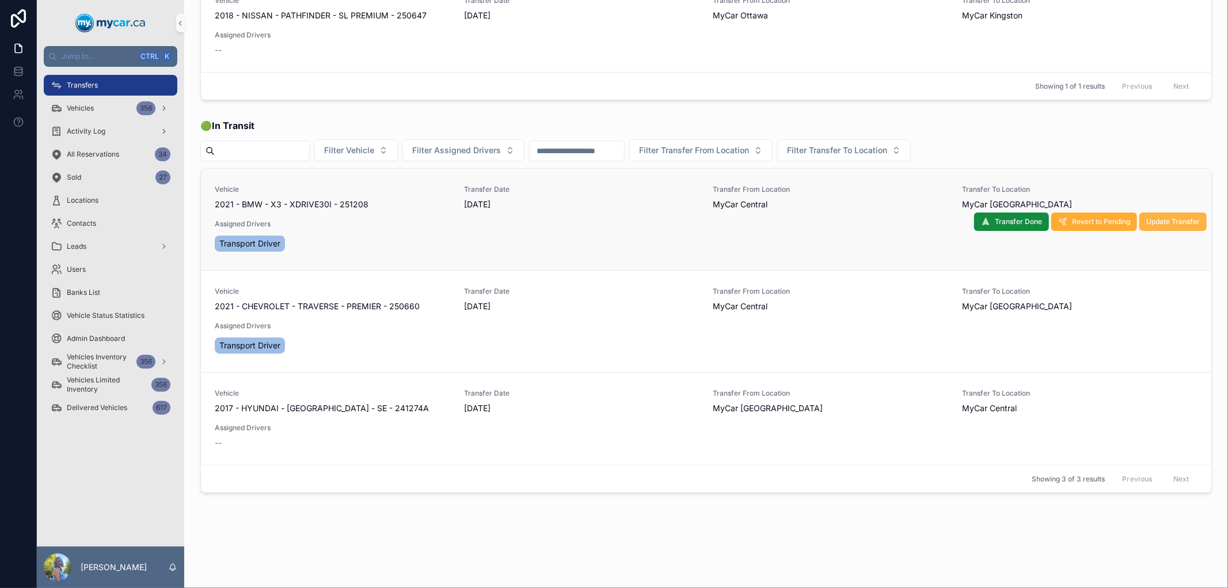
click at [1158, 221] on span "Update Transfer" at bounding box center [1173, 221] width 54 height 9
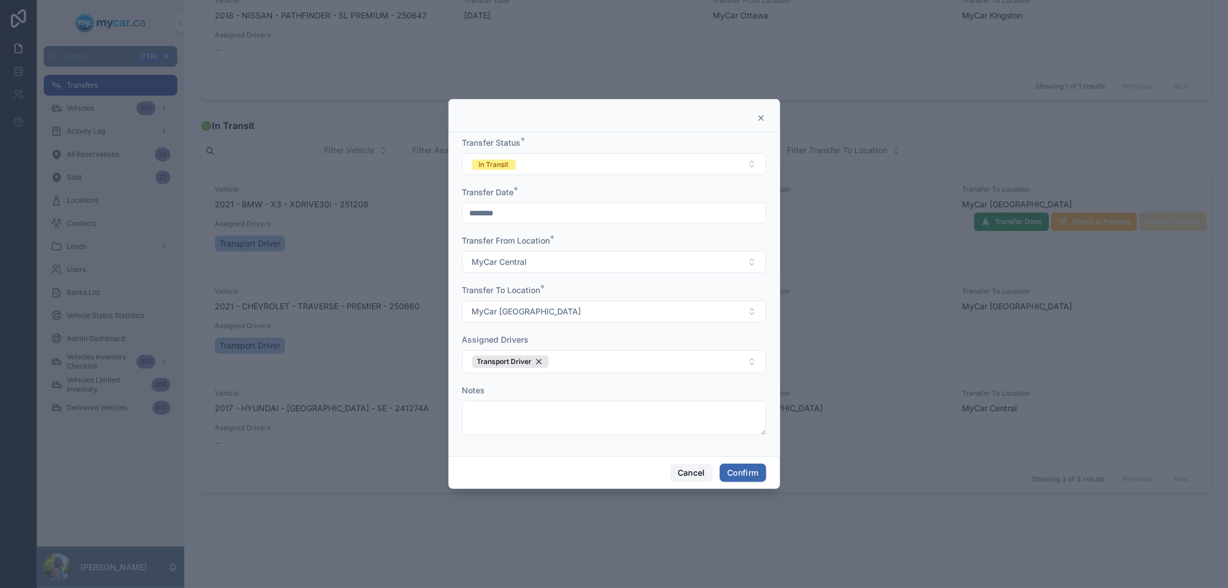
click at [689, 470] on button "Cancel" at bounding box center [691, 472] width 43 height 18
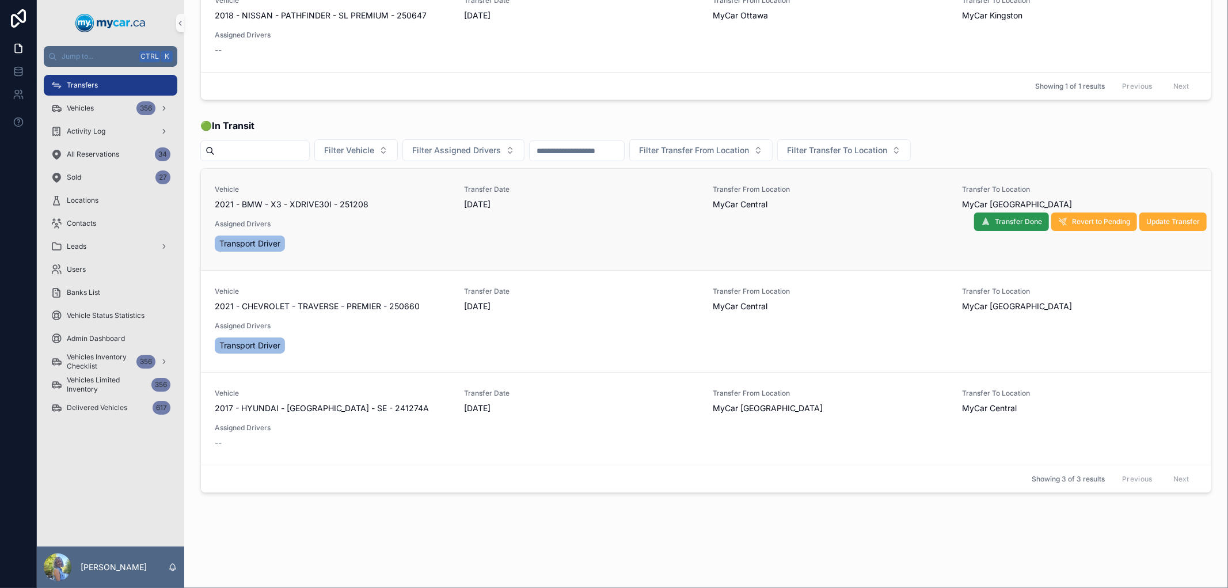
click at [1011, 223] on span "Transfer Done" at bounding box center [1017, 221] width 47 height 9
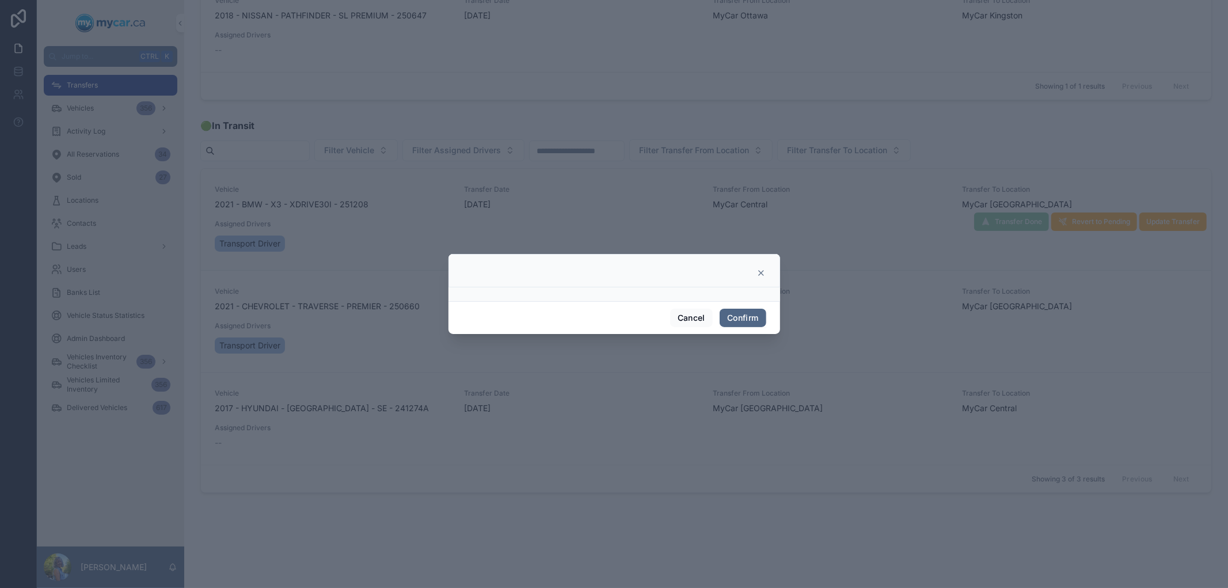
click at [754, 313] on button "Confirm" at bounding box center [742, 317] width 46 height 18
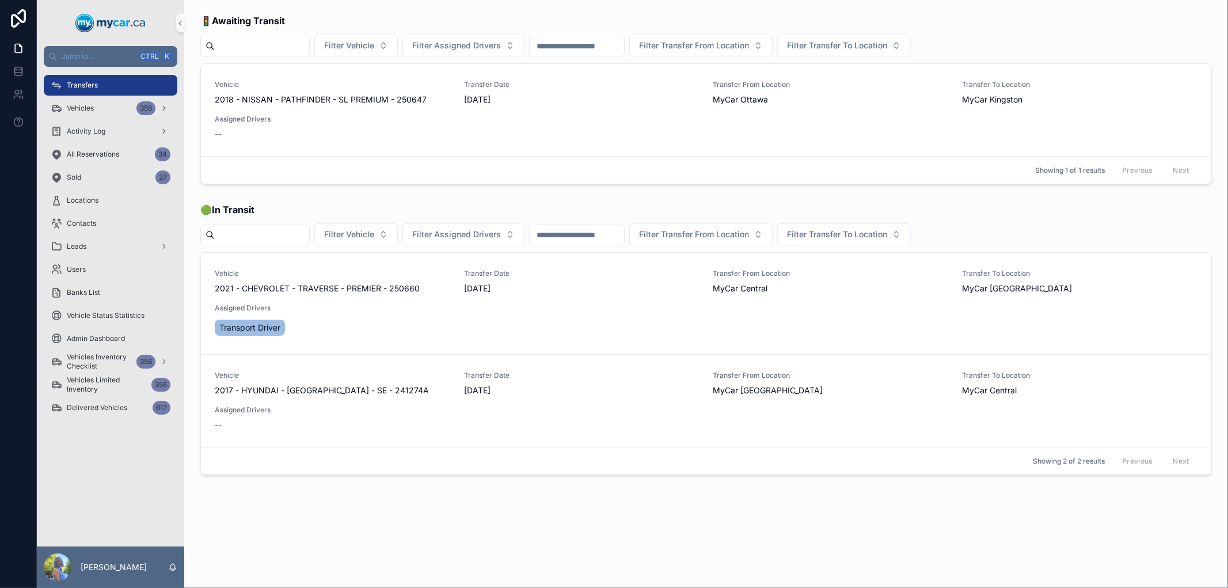
scroll to position [0, 0]
click at [324, 287] on span "2021 - CHEVROLET - TRAVERSE - PREMIER - 250660" at bounding box center [317, 289] width 205 height 12
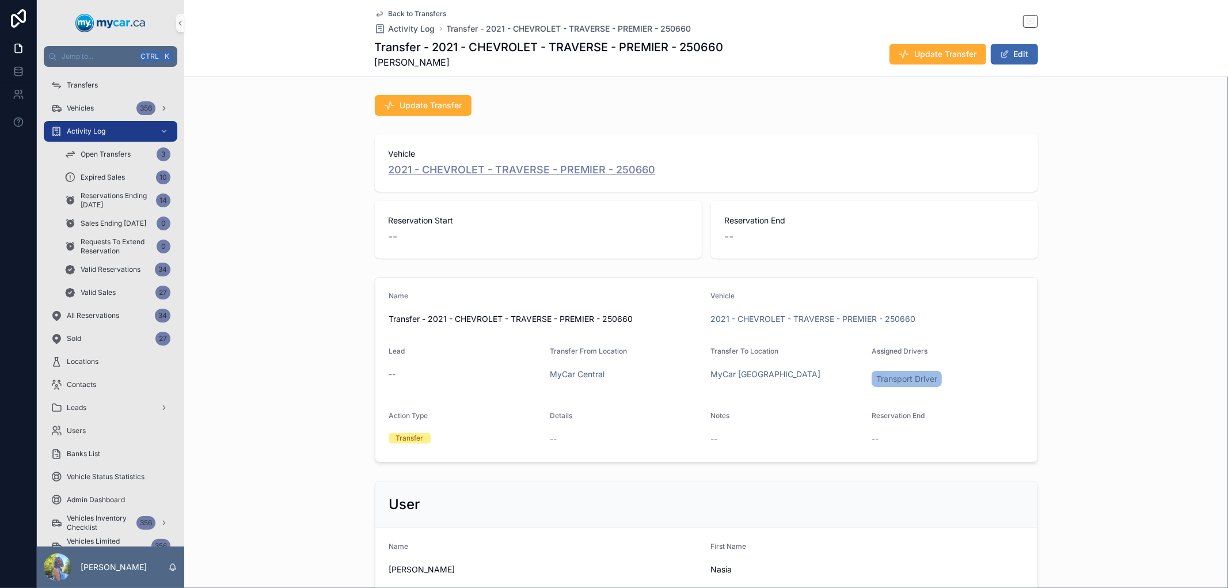
click at [438, 167] on span "2021 - CHEVROLET - TRAVERSE - PREMIER - 250660" at bounding box center [521, 170] width 267 height 16
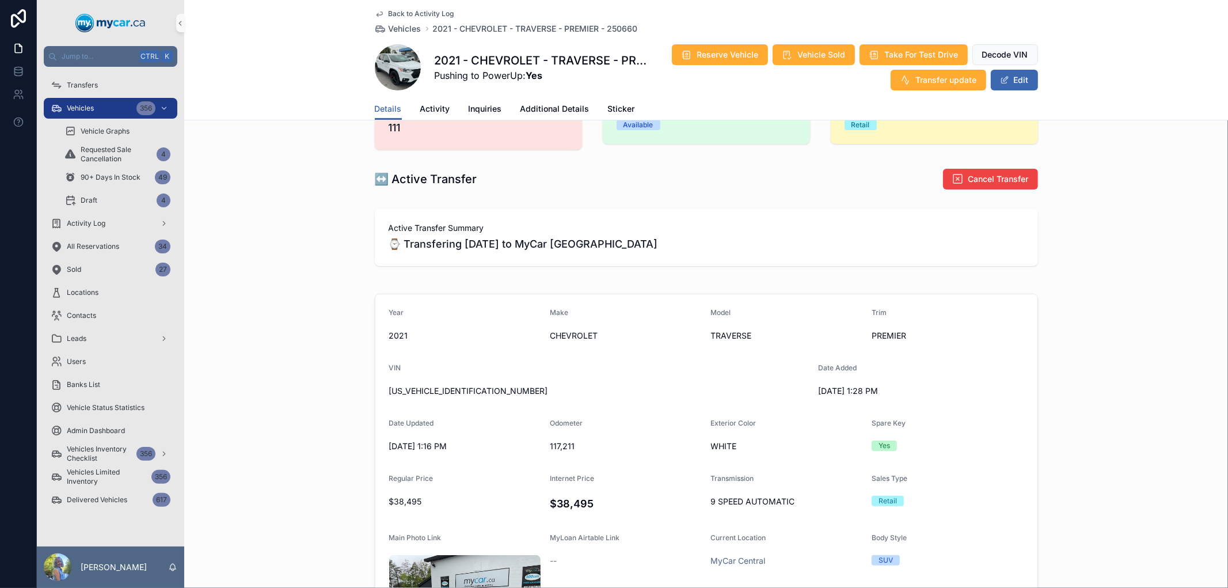
scroll to position [128, 0]
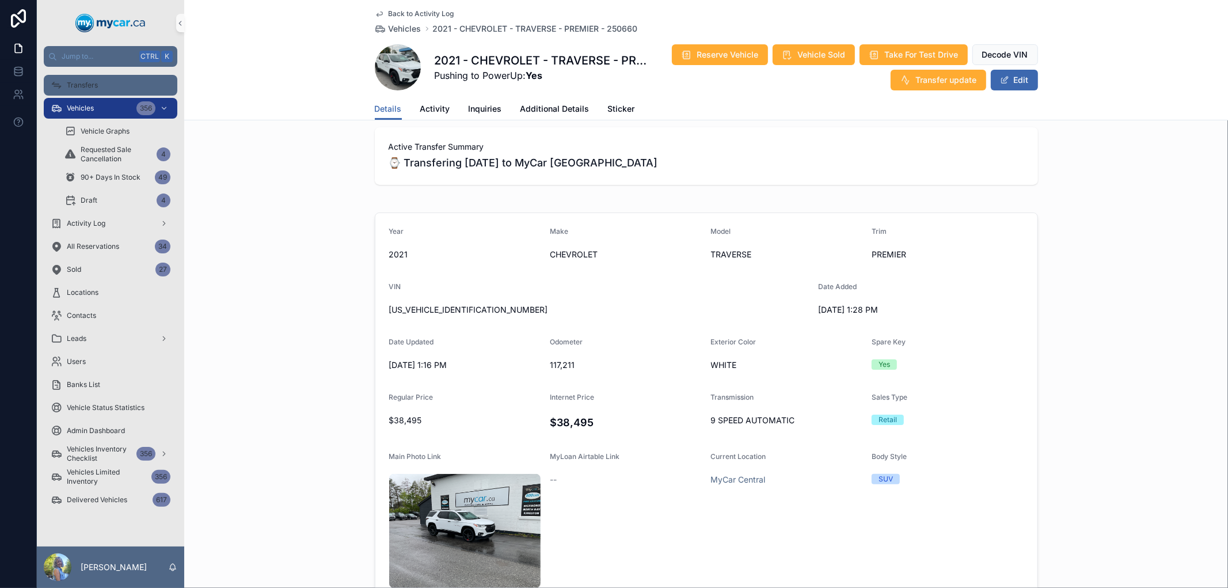
click at [96, 83] on span "Transfers" at bounding box center [82, 85] width 31 height 9
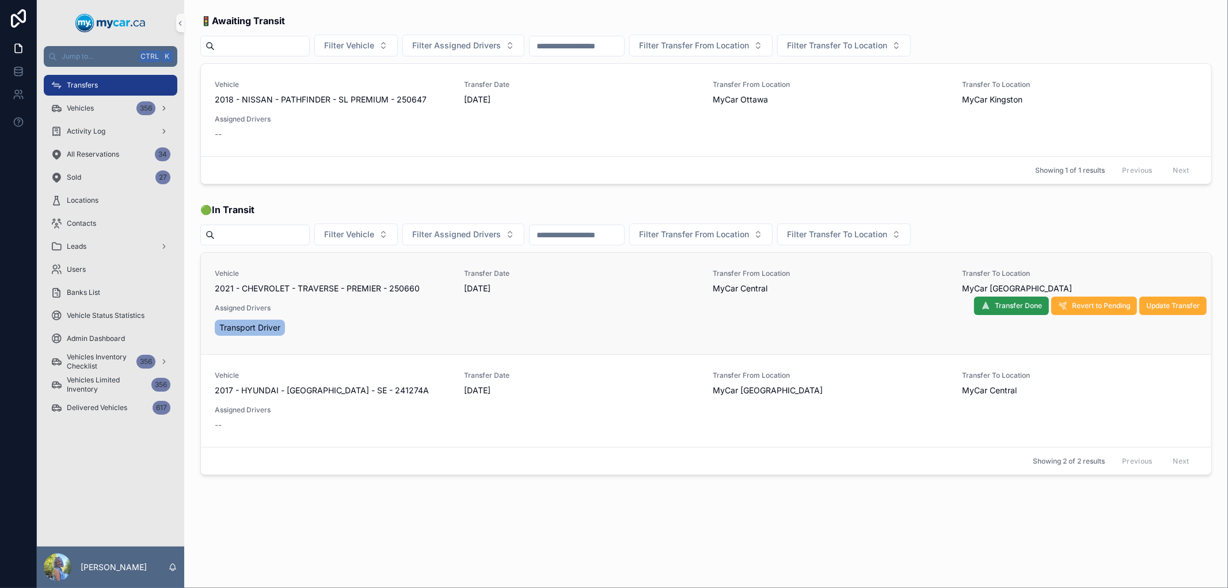
click at [1024, 307] on span "Transfer Done" at bounding box center [1017, 305] width 47 height 9
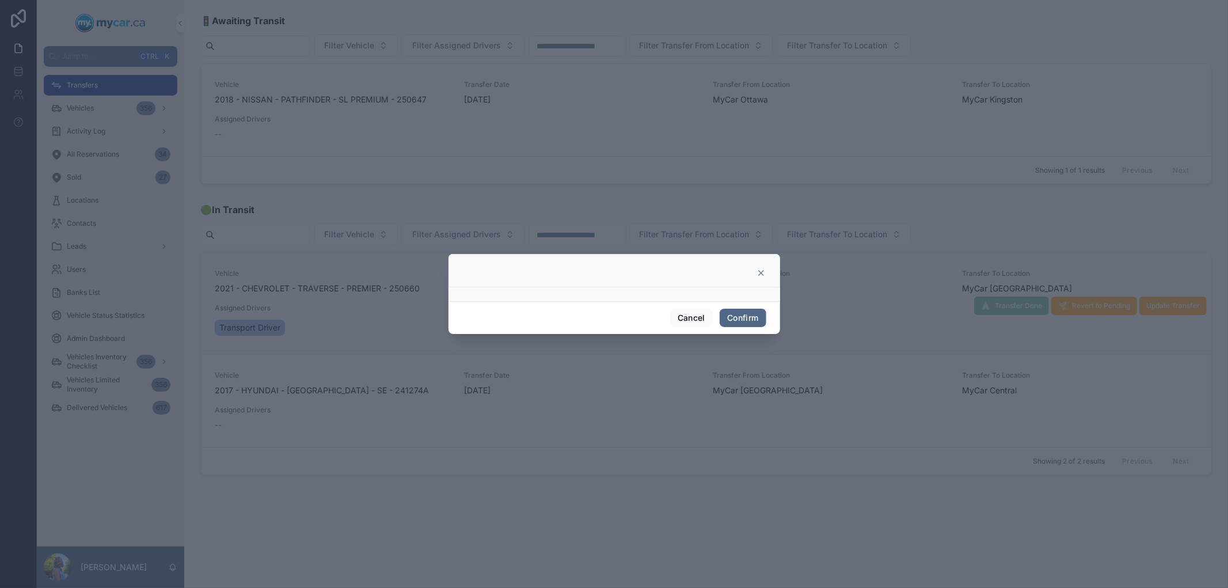
click at [741, 314] on button "Confirm" at bounding box center [742, 317] width 46 height 18
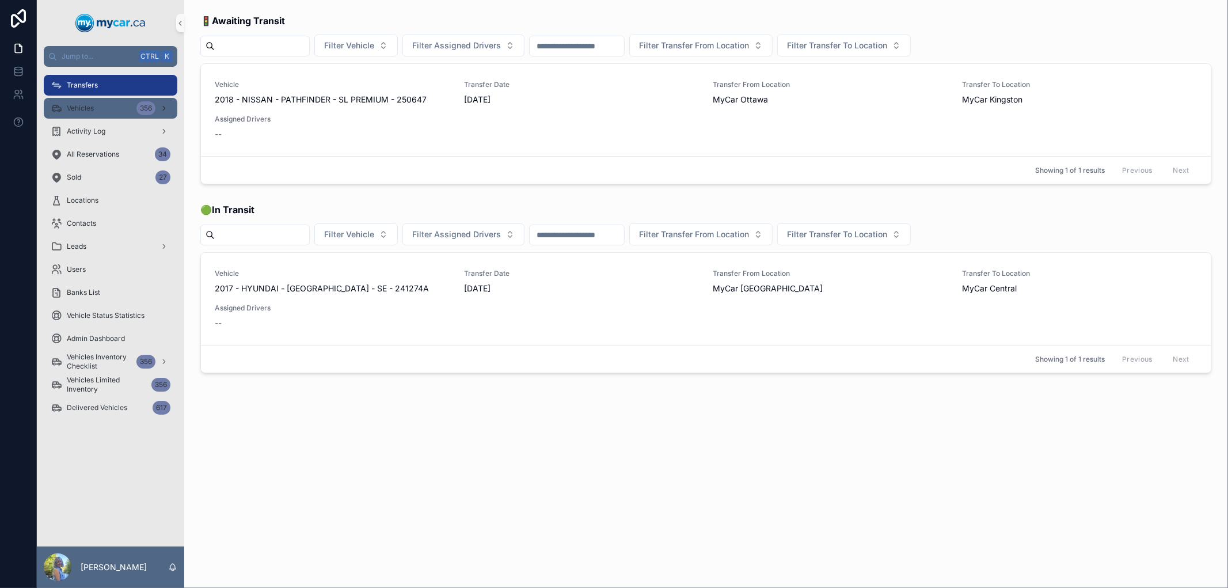
click at [85, 108] on span "Vehicles" at bounding box center [80, 108] width 27 height 9
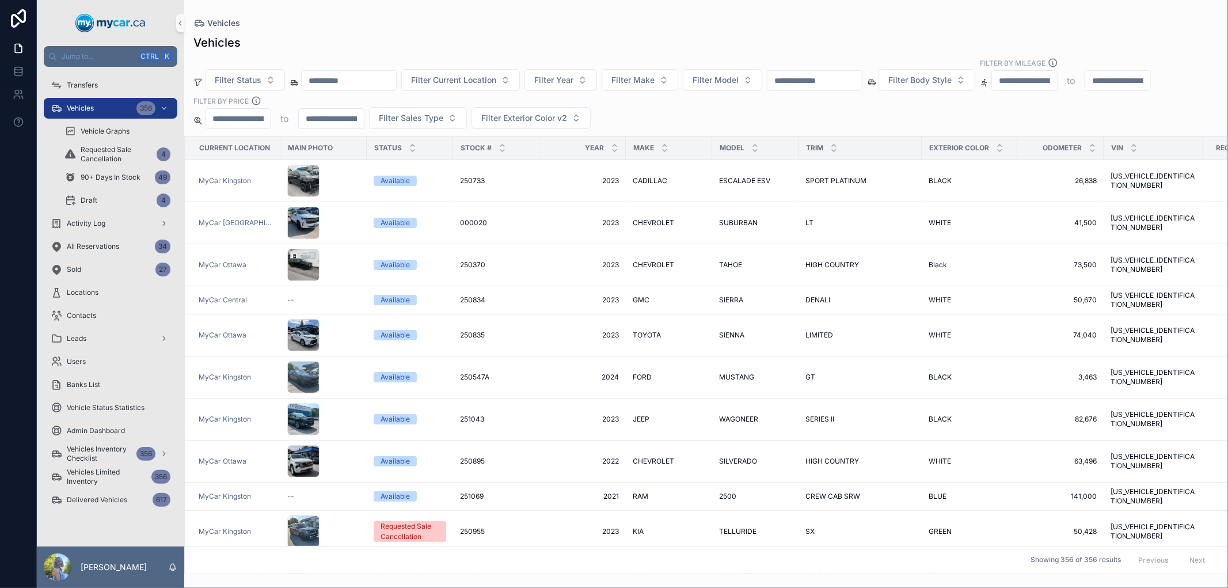
click at [856, 83] on input "scrollable content" at bounding box center [814, 81] width 94 height 16
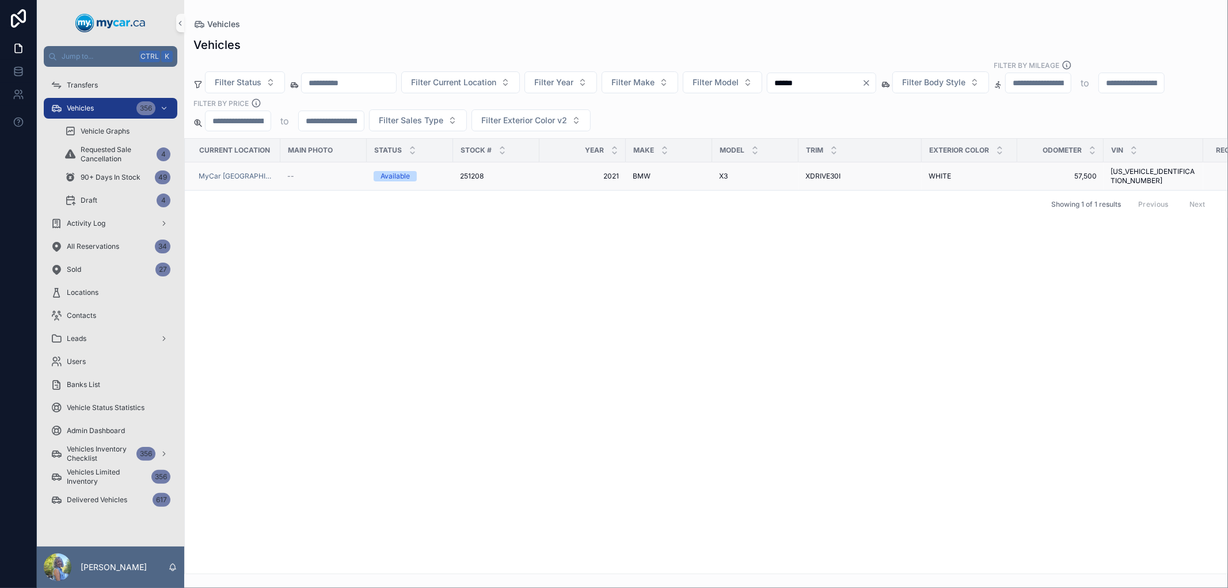
type input "******"
click at [481, 171] on div "251208 251208" at bounding box center [496, 175] width 73 height 9
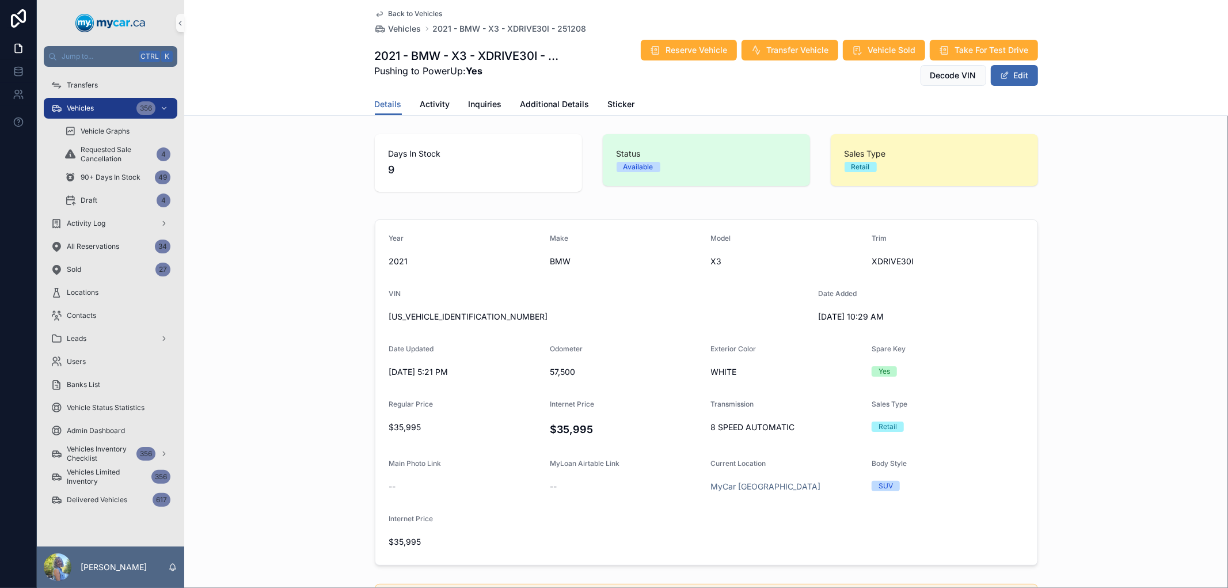
click at [367, 51] on div "Back to Vehicles Vehicles 2021 - BMW - X3 - XDRIVE30I - 251208 2021 - BMW - X3 …" at bounding box center [705, 58] width 1043 height 116
drag, startPoint x: 372, startPoint y: 56, endPoint x: 464, endPoint y: 52, distance: 92.2
click at [464, 52] on h1 "2021 - BMW - X3 - XDRIVE30I - 251208" at bounding box center [470, 56] width 191 height 16
copy h1 "2021 - BMW - X3"
drag, startPoint x: 475, startPoint y: 308, endPoint x: 369, endPoint y: 321, distance: 106.1
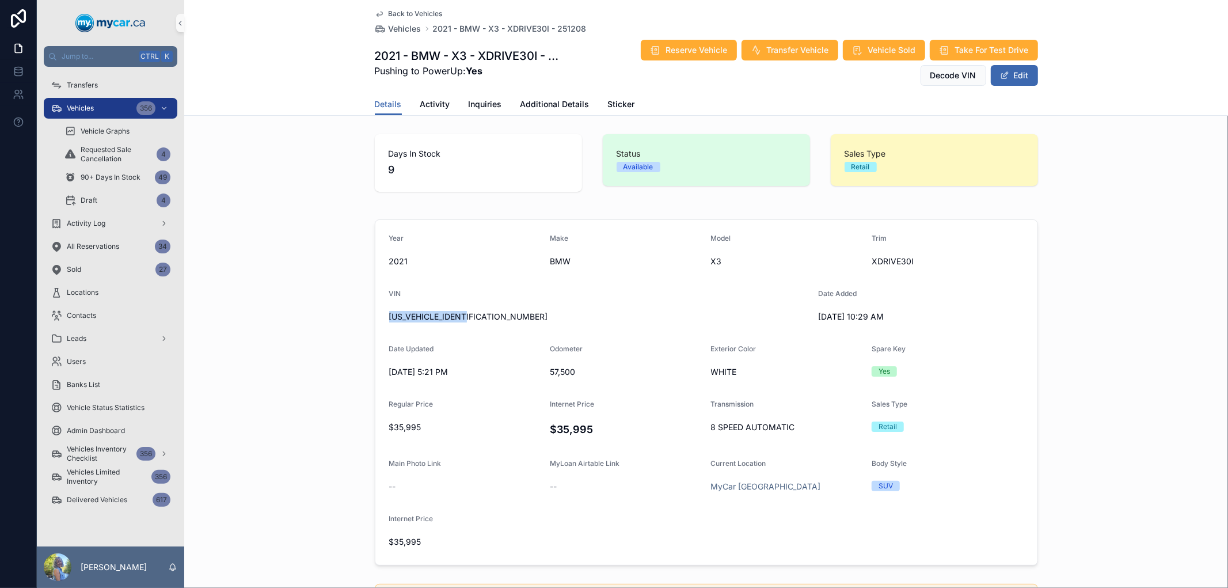
click at [375, 321] on div "Year 2021 Make BMW Model X3 Trim XDRIVE30I VIN 5UXTY5C05M9D82382 Date Added 8/2…" at bounding box center [706, 392] width 663 height 346
copy span "[US_VEHICLE_IDENTIFICATION_NUMBER]"
click at [401, 23] on span "Vehicles" at bounding box center [404, 29] width 33 height 12
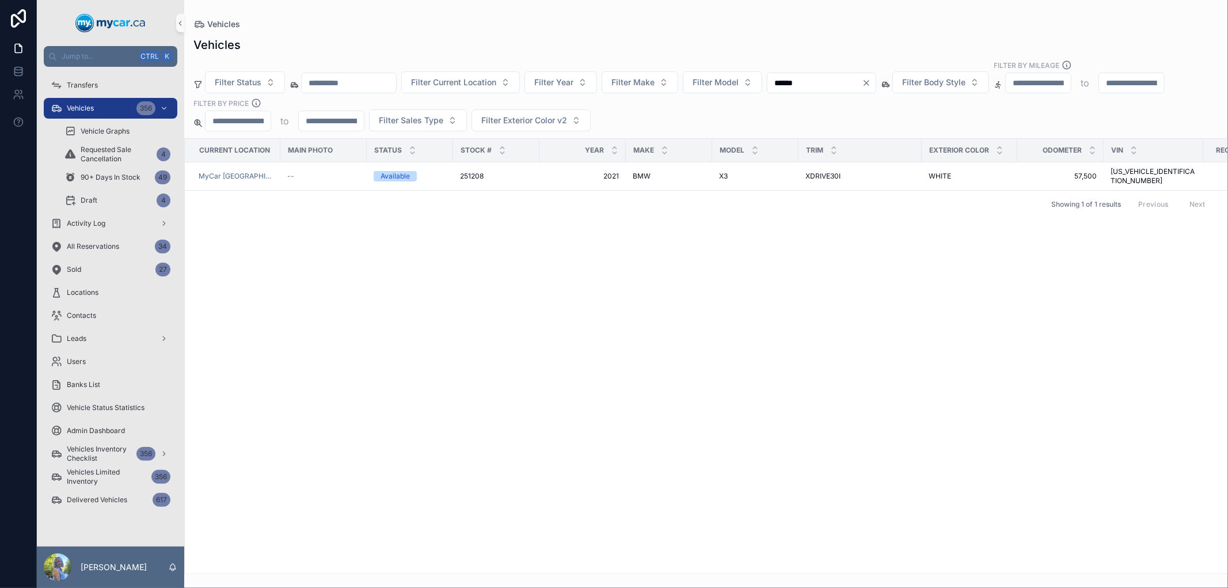
drag, startPoint x: 853, startPoint y: 85, endPoint x: 790, endPoint y: 83, distance: 62.7
click at [790, 83] on div "Filter Status Filter Current Location Filter Year Filter Make Filter Model ****…" at bounding box center [705, 95] width 1043 height 71
type input "******"
click at [464, 175] on span "251146" at bounding box center [471, 175] width 22 height 9
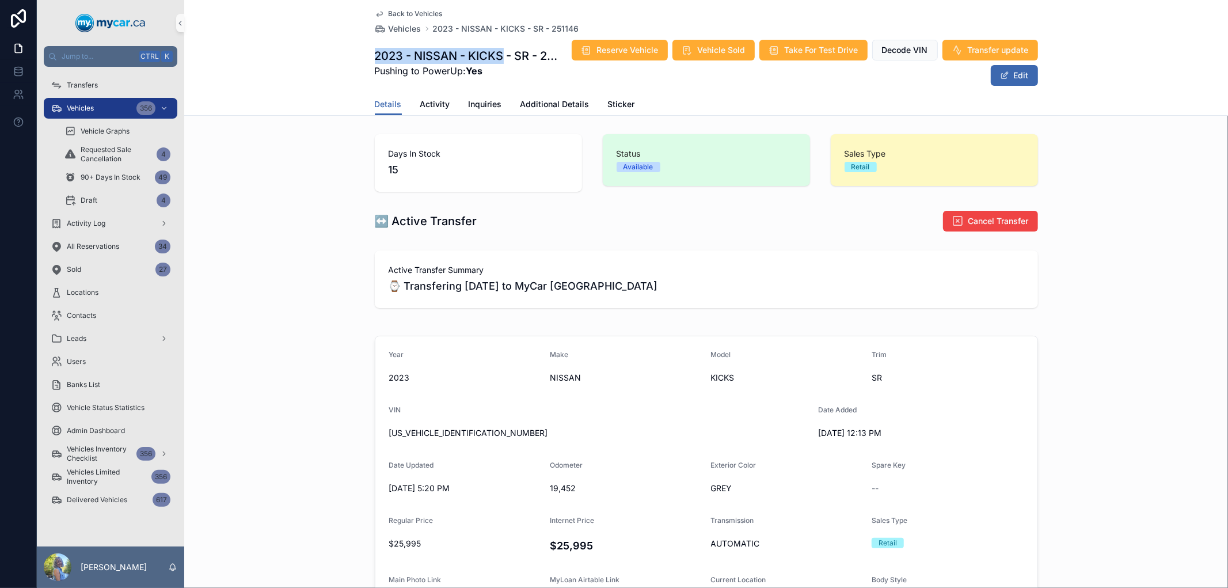
drag, startPoint x: 370, startPoint y: 49, endPoint x: 496, endPoint y: 49, distance: 126.0
click at [496, 49] on h1 "2023 - NISSAN - KICKS - SR - 251146" at bounding box center [467, 56] width 185 height 16
copy h1 "2023 - NISSAN - KICKS"
drag, startPoint x: 574, startPoint y: 27, endPoint x: 546, endPoint y: 27, distance: 28.2
click at [546, 27] on div "Back to Vehicles Vehicles 2023 - NISSAN - KICKS - SR - 251146" at bounding box center [706, 21] width 663 height 25
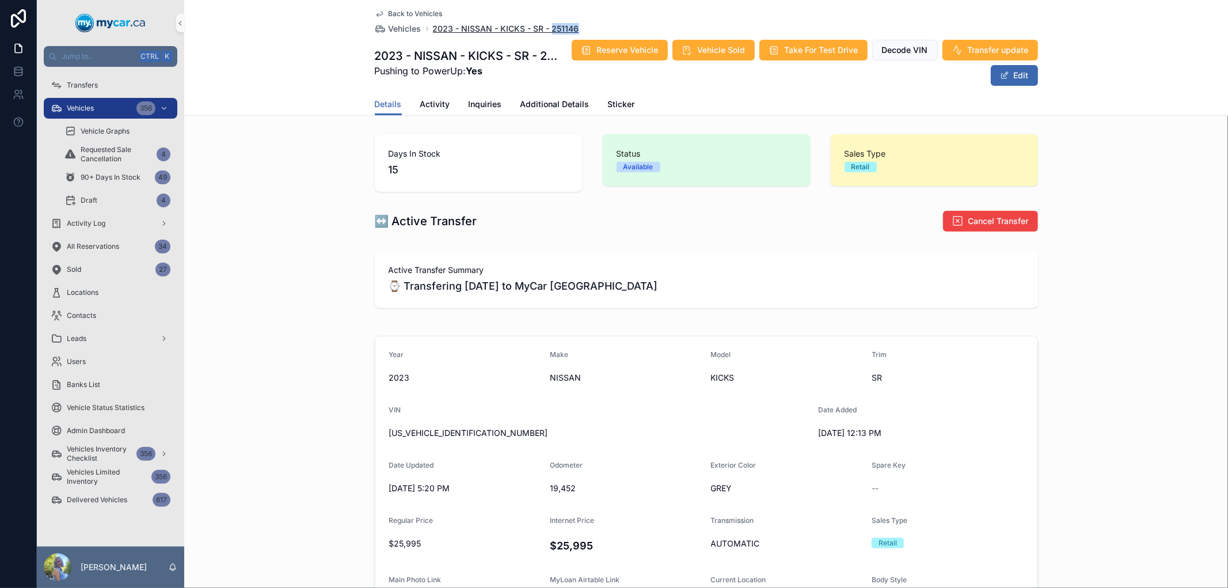
copy span "251146"
drag, startPoint x: 474, startPoint y: 435, endPoint x: 364, endPoint y: 435, distance: 110.5
click at [364, 435] on div "Year 2023 Make NISSAN Model KICKS Trim SR VIN 3N1CP5DV7PL467279 Date Added 8/20…" at bounding box center [705, 508] width 1043 height 355
copy span "[US_VEHICLE_IDENTIFICATION_NUMBER]"
click at [98, 102] on div "Vehicles 356" at bounding box center [111, 108] width 120 height 18
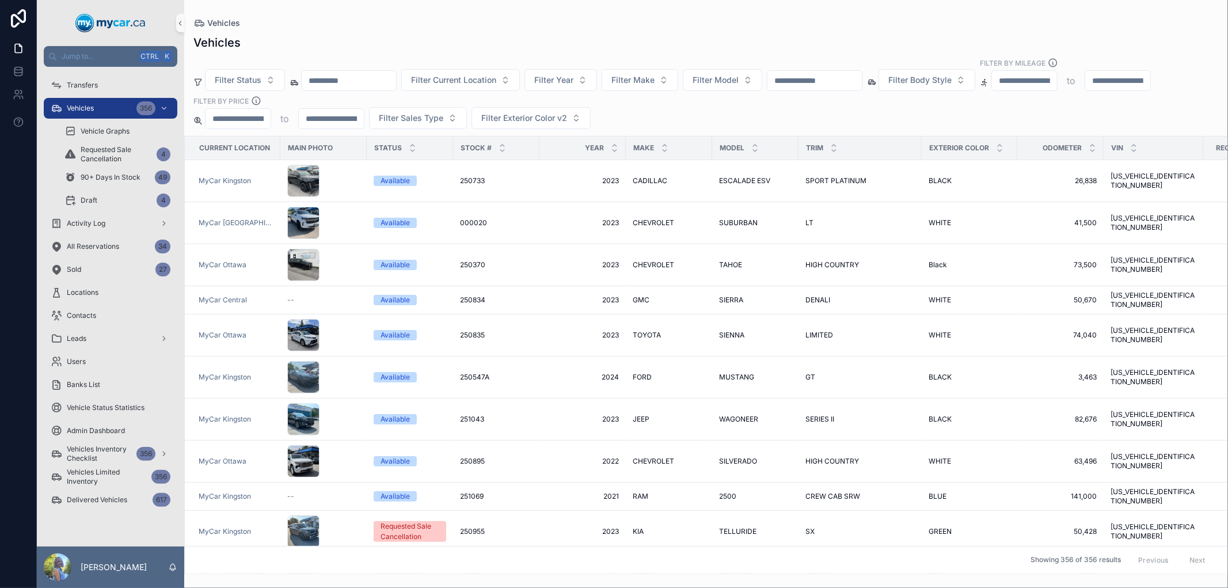
click at [825, 83] on input "scrollable content" at bounding box center [814, 81] width 94 height 16
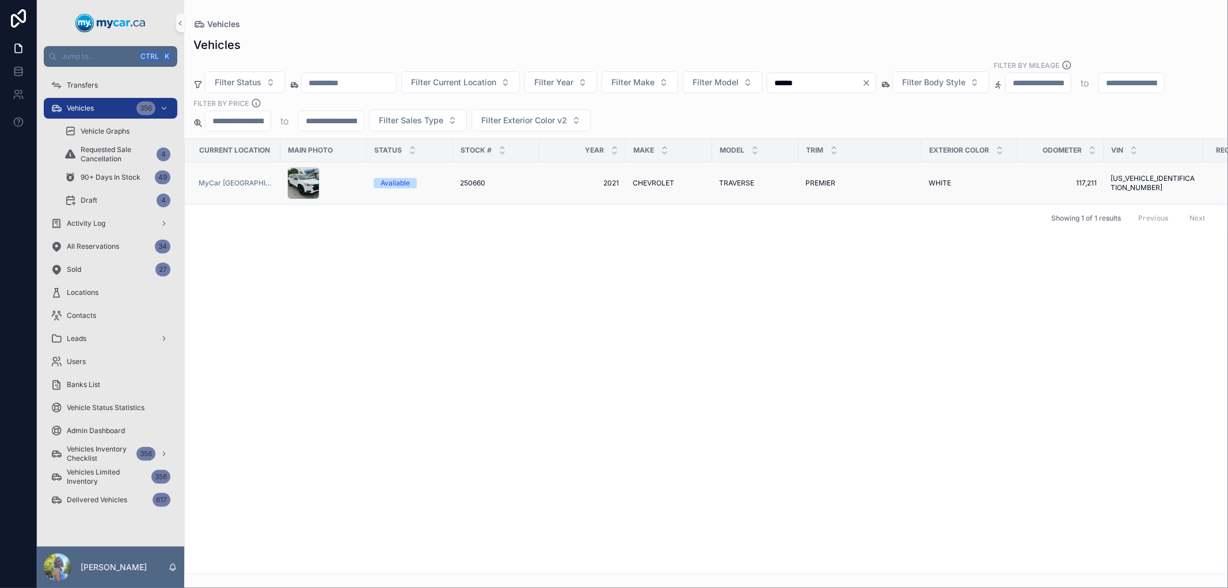
type input "******"
click at [468, 181] on span "250660" at bounding box center [472, 182] width 25 height 9
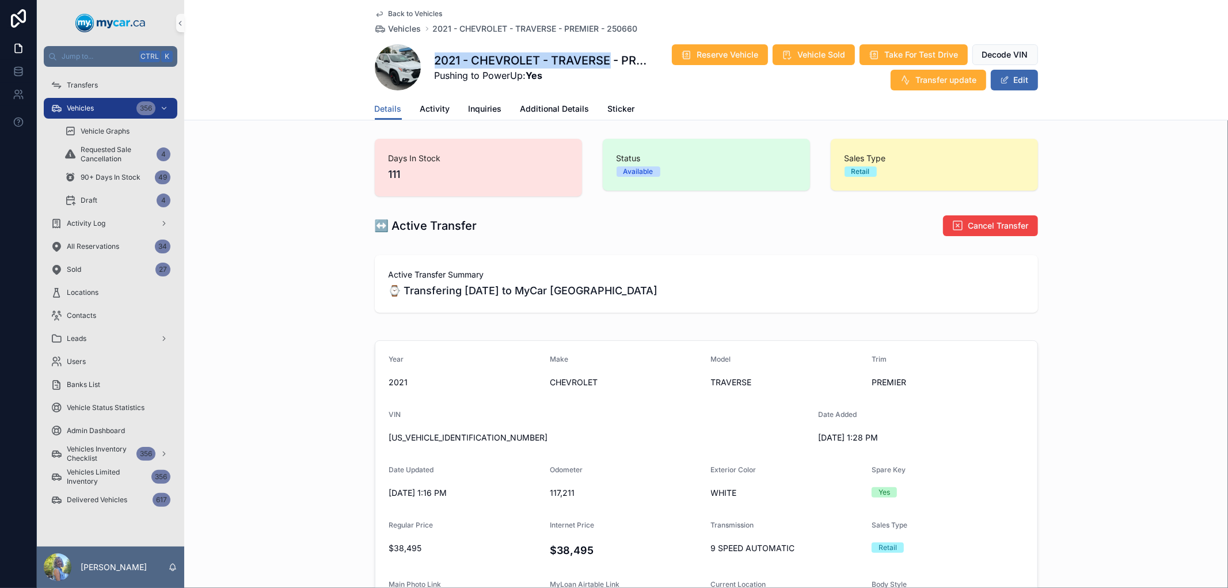
drag, startPoint x: 430, startPoint y: 55, endPoint x: 607, endPoint y: 67, distance: 177.7
click at [607, 67] on h1 "2021 - CHEVROLET - TRAVERSE - PREMIER - 250660" at bounding box center [542, 60] width 214 height 16
copy h1 "2021 - CHEVROLET - TRAVERSE"
drag, startPoint x: 380, startPoint y: 435, endPoint x: 482, endPoint y: 432, distance: 101.9
click at [482, 432] on form "Year 2021 Make CHEVROLET Model TRAVERSE Trim PREMIER VIN 1GNEVKKWXMJ119914 Date…" at bounding box center [706, 564] width 662 height 447
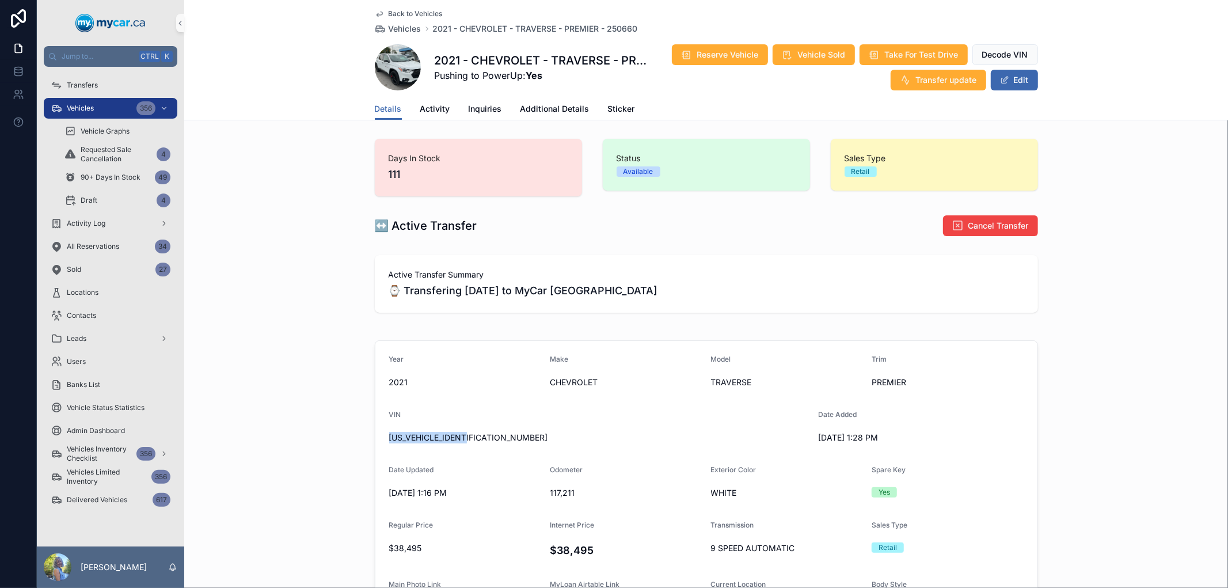
copy span "1GNEVKKWXMJ119914"
drag, startPoint x: 660, startPoint y: 29, endPoint x: 603, endPoint y: 32, distance: 57.0
click at [603, 32] on div "Back to Vehicles Vehicles 2021 - CHEVROLET - TRAVERSE - PREMIER - 250660" at bounding box center [706, 21] width 663 height 25
copy span "250660"
click at [112, 111] on div "Vehicles 356" at bounding box center [111, 108] width 120 height 18
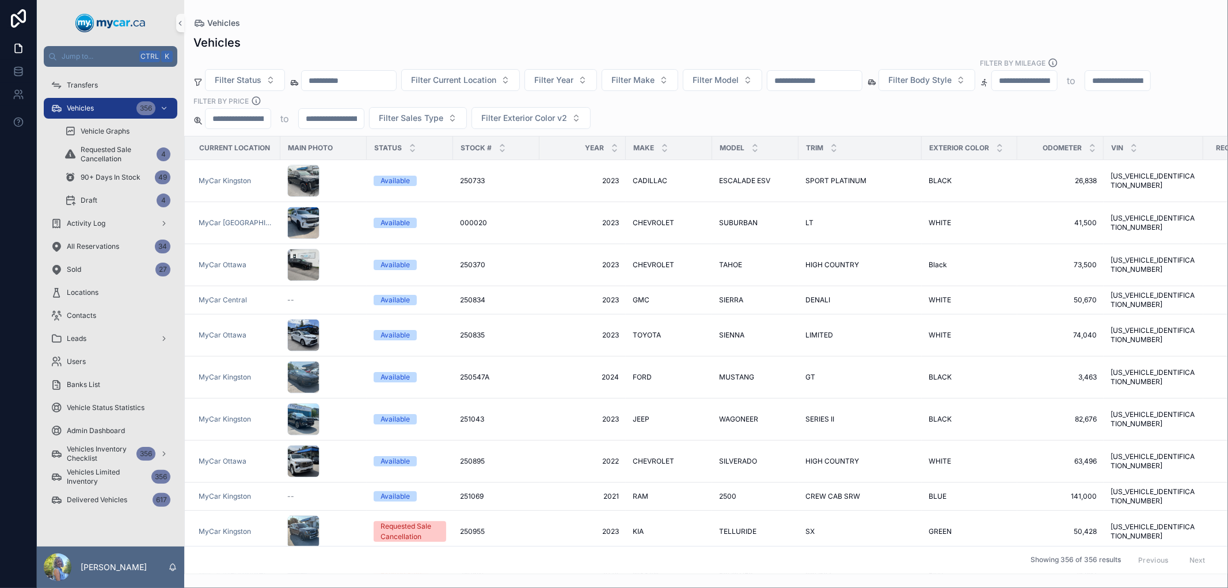
click at [862, 86] on input "scrollable content" at bounding box center [814, 81] width 94 height 16
type input "******"
